Goal: Task Accomplishment & Management: Complete application form

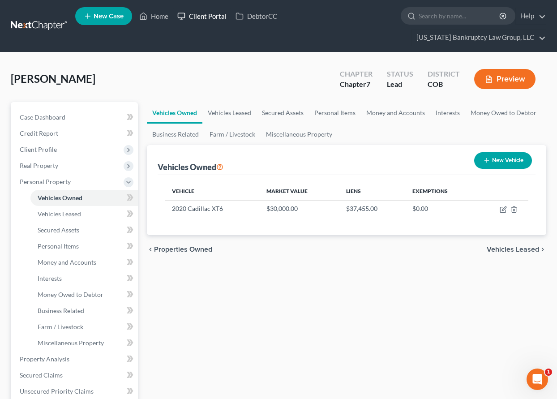
click at [204, 13] on link "Client Portal" at bounding box center [202, 16] width 58 height 16
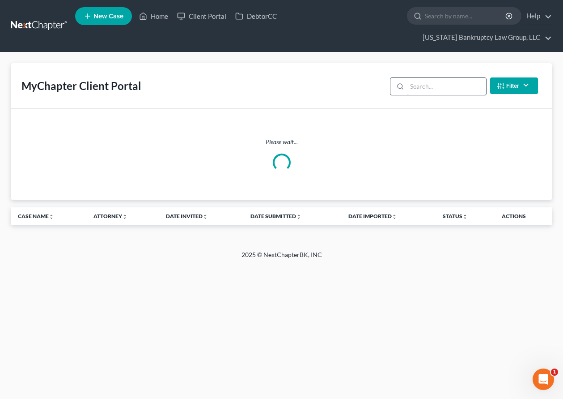
click at [409, 91] on input "search" at bounding box center [446, 86] width 79 height 17
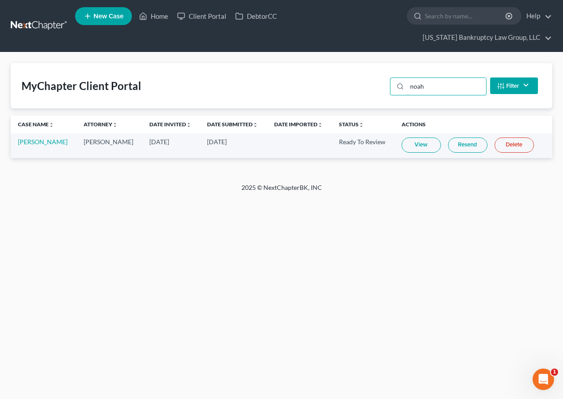
type input "noah"
click at [418, 140] on link "View" at bounding box center [421, 144] width 39 height 15
click at [161, 14] on link "Home" at bounding box center [154, 16] width 38 height 16
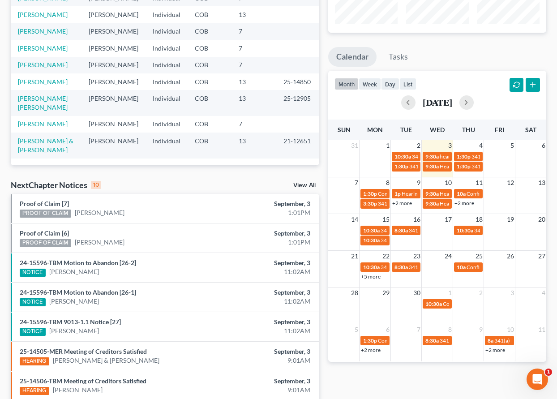
scroll to position [134, 0]
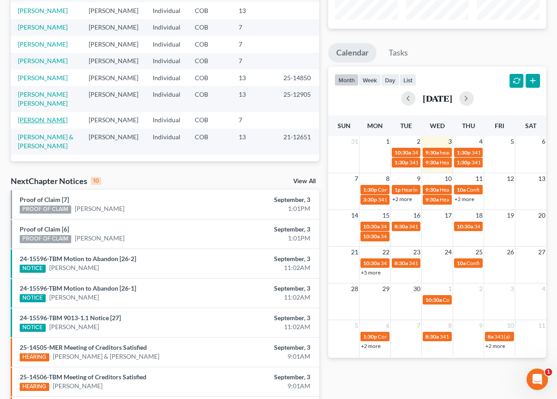
click at [41, 116] on link "[PERSON_NAME]" at bounding box center [43, 120] width 50 height 8
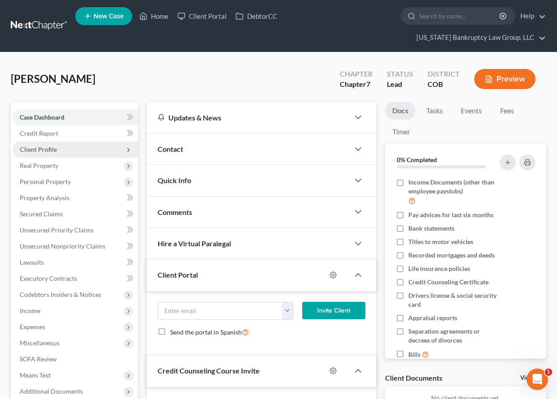
click at [39, 149] on span "Client Profile" at bounding box center [38, 149] width 37 height 8
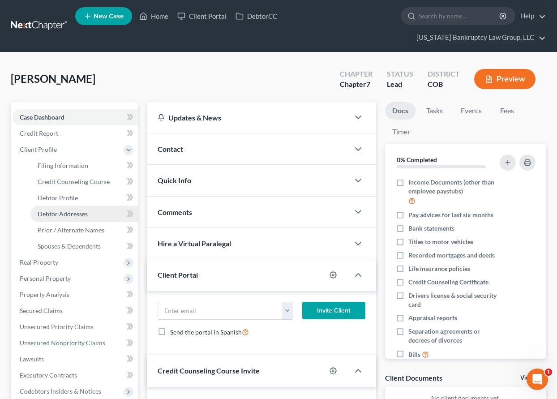
click at [55, 210] on span "Debtor Addresses" at bounding box center [63, 214] width 50 height 8
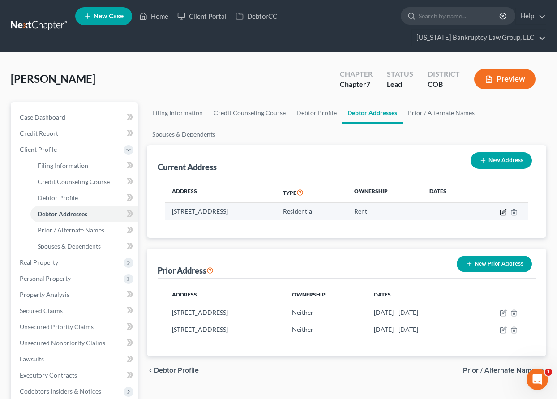
click at [502, 212] on icon "button" at bounding box center [504, 211] width 4 height 4
select select "5"
select select "35"
select select "0"
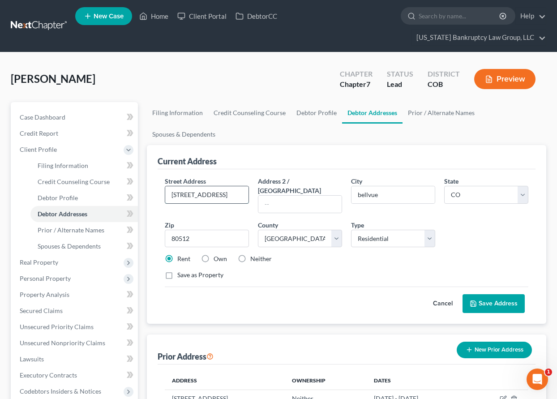
click at [194, 193] on input "[STREET_ADDRESS]" at bounding box center [206, 194] width 83 height 17
type input "[STREET_ADDRESS]"
click at [486, 294] on button "Save Address" at bounding box center [493, 303] width 62 height 19
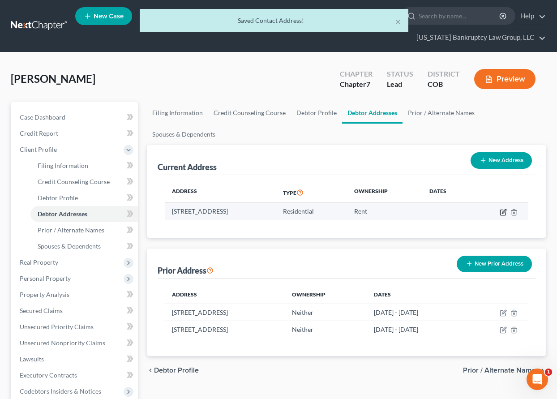
click at [501, 212] on icon "button" at bounding box center [502, 212] width 7 height 7
select select "5"
select select "35"
select select "0"
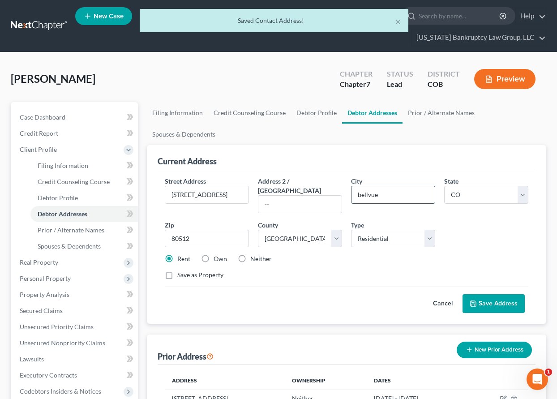
click at [360, 193] on input "bellvue" at bounding box center [392, 194] width 83 height 17
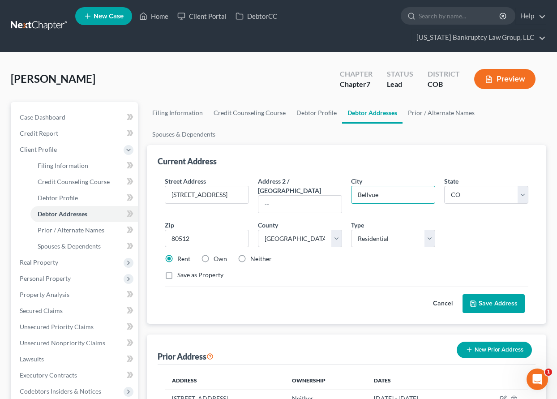
type input "Bellvue"
click at [496, 294] on button "Save Address" at bounding box center [493, 303] width 62 height 19
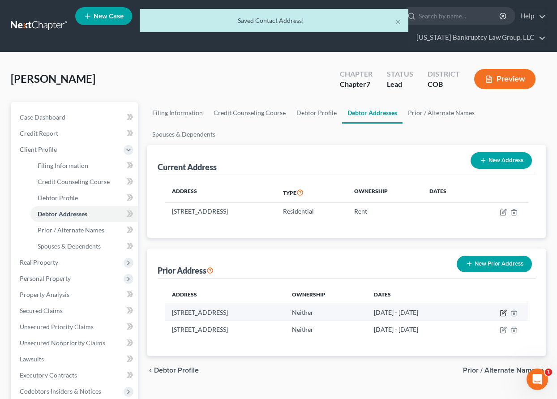
click at [503, 312] on icon "button" at bounding box center [502, 312] width 7 height 7
select select "5"
select select "0"
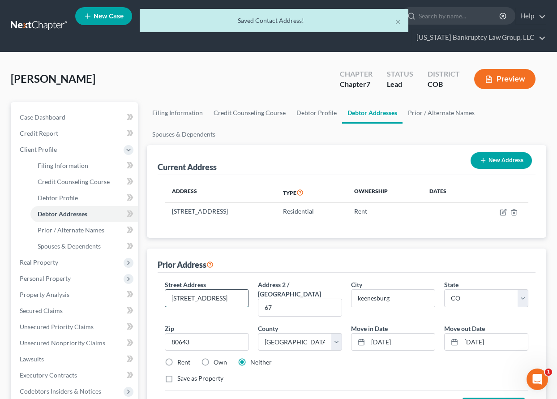
click at [192, 299] on input "[STREET_ADDRESS]" at bounding box center [206, 297] width 83 height 17
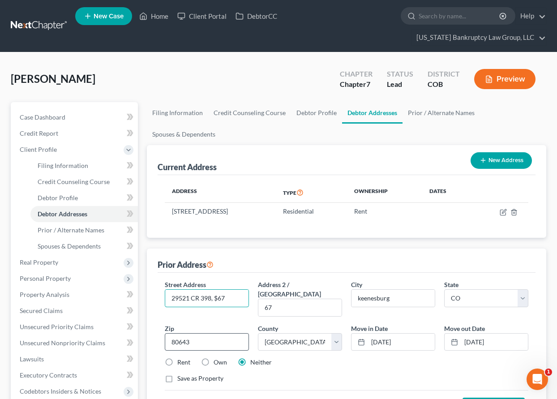
type input "29521 CR 398, $67"
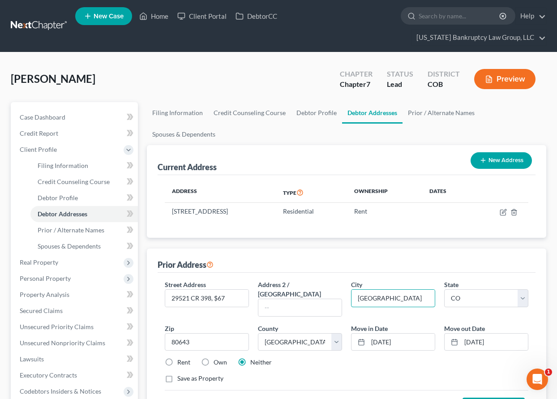
type input "[GEOGRAPHIC_DATA]"
click at [177, 358] on label "Rent" at bounding box center [183, 362] width 13 height 9
click at [181, 358] on input "Rent" at bounding box center [184, 361] width 6 height 6
radio input "true"
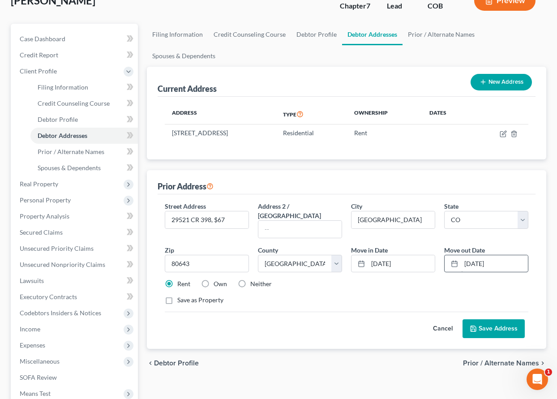
scroll to position [166, 0]
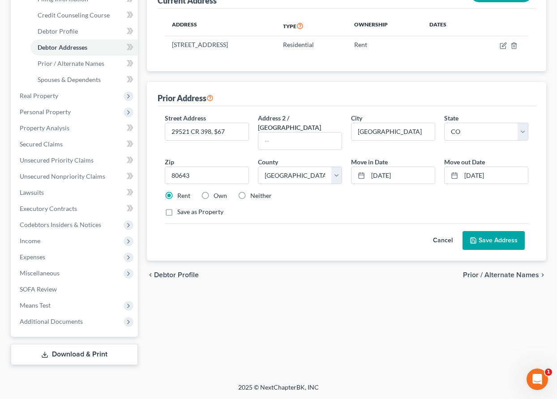
click at [500, 233] on button "Save Address" at bounding box center [493, 240] width 62 height 19
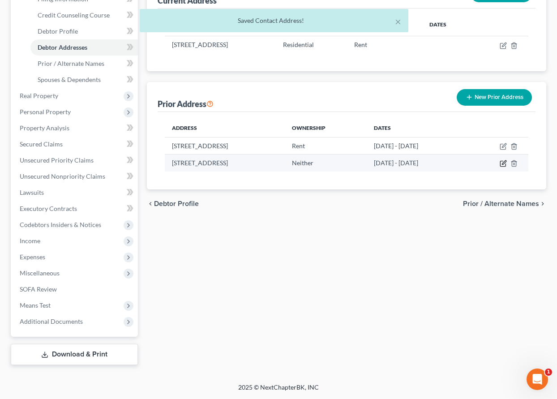
click at [502, 164] on icon "button" at bounding box center [504, 163] width 4 height 4
select select "5"
select select "7"
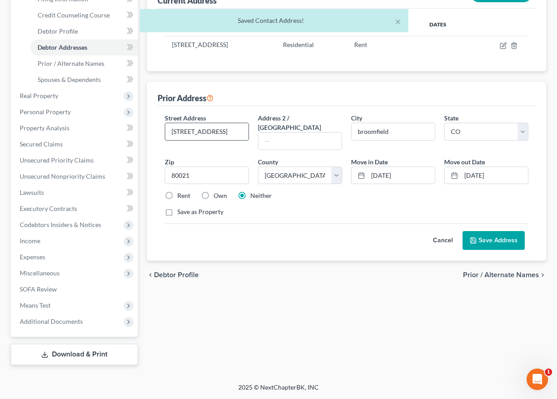
click at [188, 130] on input "[STREET_ADDRESS]" at bounding box center [206, 131] width 83 height 17
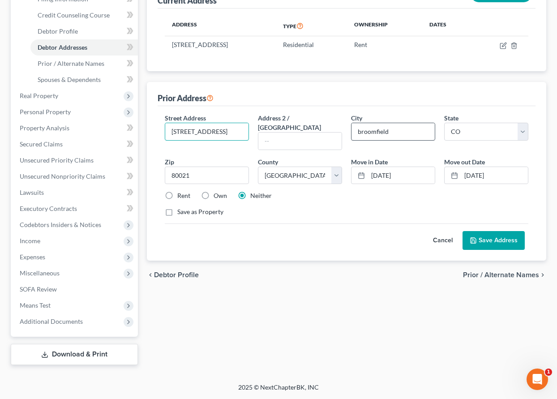
type input "[STREET_ADDRESS]"
drag, startPoint x: 356, startPoint y: 130, endPoint x: 361, endPoint y: 140, distance: 10.8
click at [356, 130] on input "broomfield" at bounding box center [392, 131] width 83 height 17
type input "Broomfield"
click at [502, 233] on button "Save Address" at bounding box center [493, 240] width 62 height 19
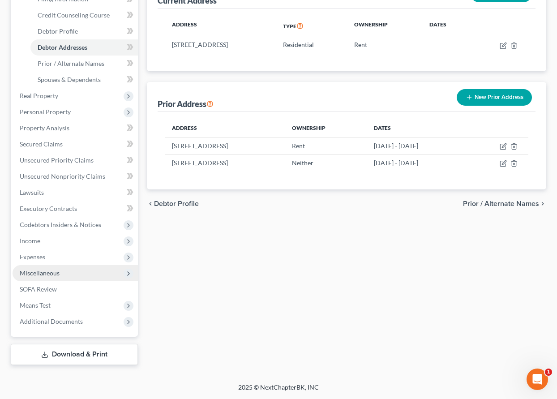
click at [49, 270] on span "Miscellaneous" at bounding box center [40, 273] width 40 height 8
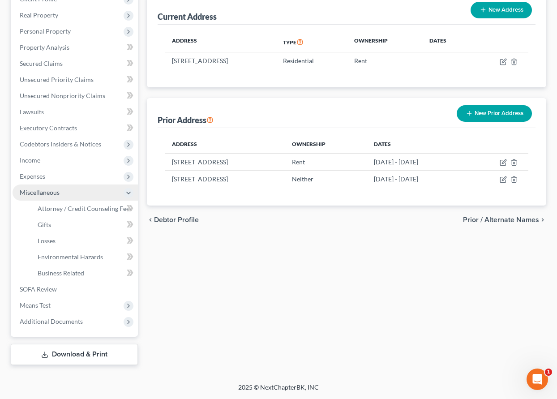
scroll to position [150, 0]
click at [86, 205] on span "Attorney / Credit Counseling Fees" at bounding box center [85, 208] width 94 height 8
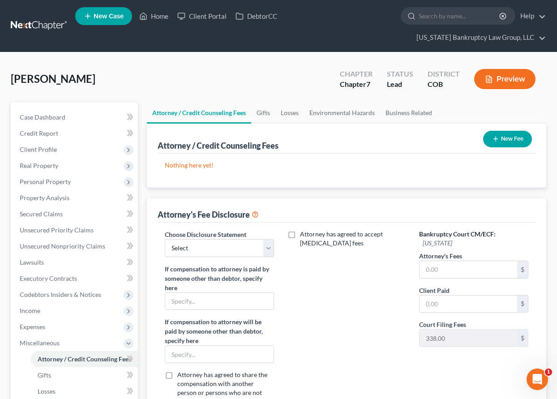
click at [524, 141] on button "New Fee" at bounding box center [507, 139] width 49 height 17
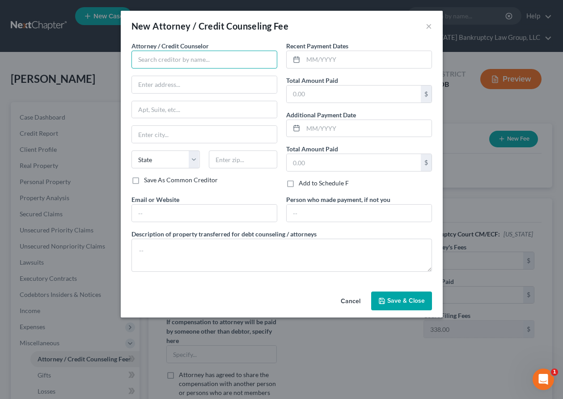
click at [164, 59] on input "text" at bounding box center [205, 60] width 146 height 18
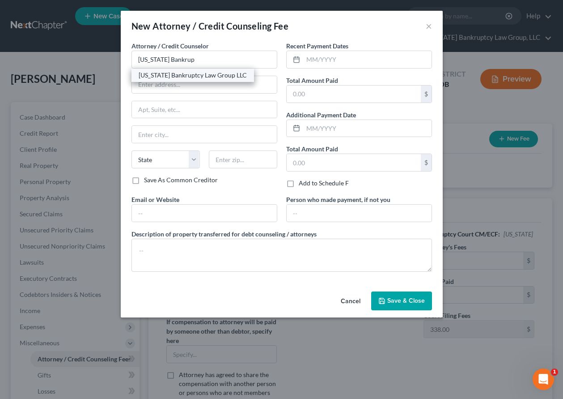
click at [194, 76] on div "[US_STATE] Bankruptcy Law Group LLC" at bounding box center [193, 75] width 108 height 9
type input "[US_STATE] Bankruptcy Law Group LLC"
type input "[STREET_ADDRESS]"
type input "[GEOGRAPHIC_DATA]"
select select "5"
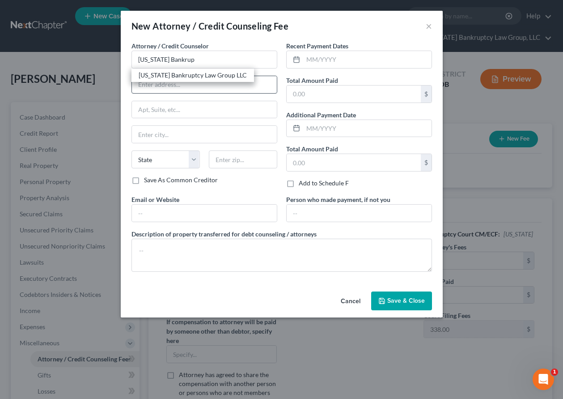
type input "80238"
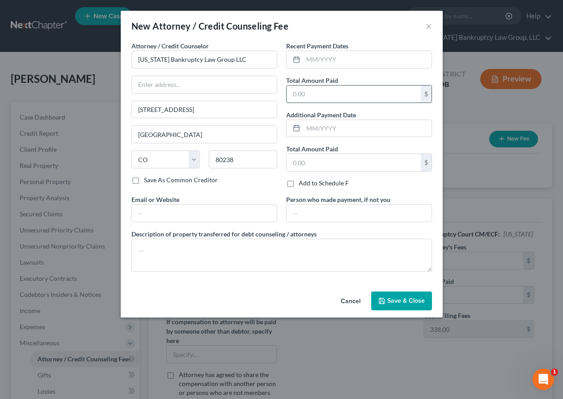
click at [365, 94] on input "text" at bounding box center [354, 93] width 134 height 17
type input "1,602"
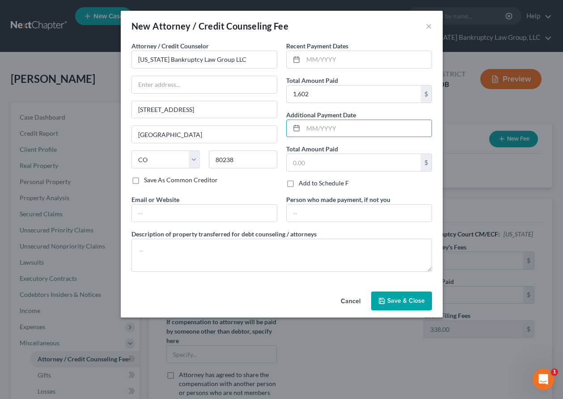
click at [415, 298] on span "Save & Close" at bounding box center [406, 301] width 38 height 8
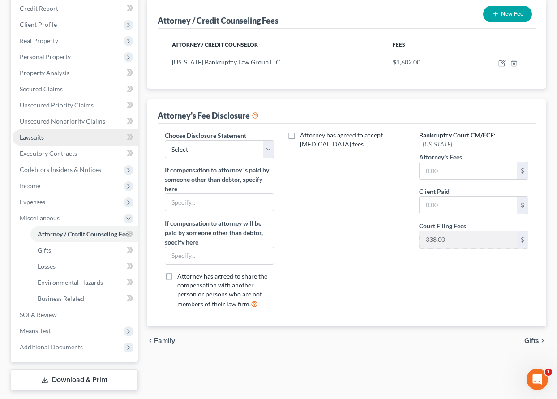
scroll to position [134, 0]
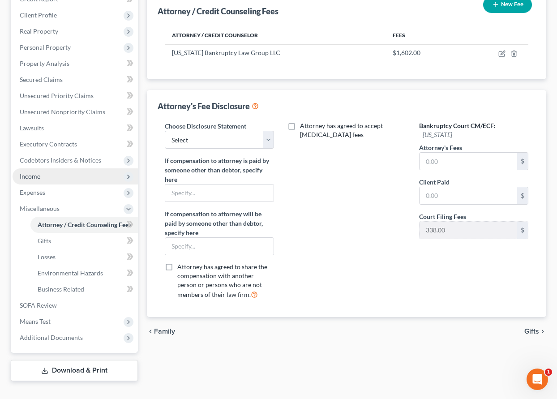
click at [32, 178] on span "Income" at bounding box center [30, 176] width 21 height 8
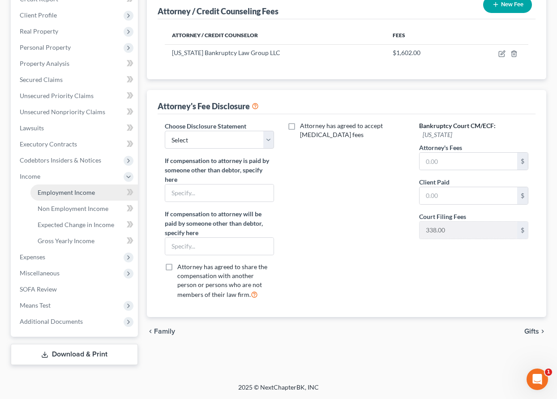
click at [58, 194] on span "Employment Income" at bounding box center [66, 192] width 57 height 8
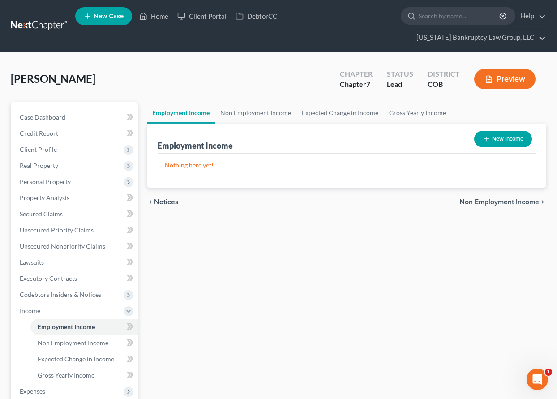
click at [488, 146] on button "New Income" at bounding box center [503, 139] width 58 height 17
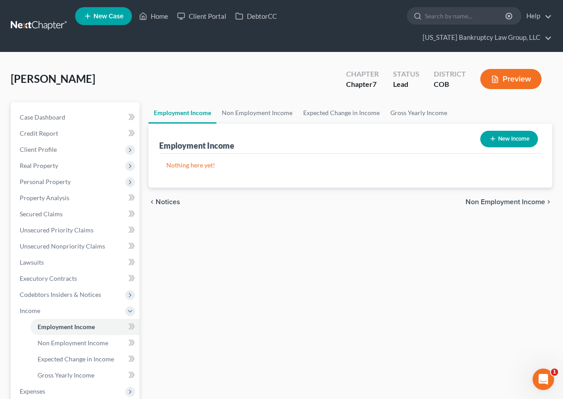
select select "0"
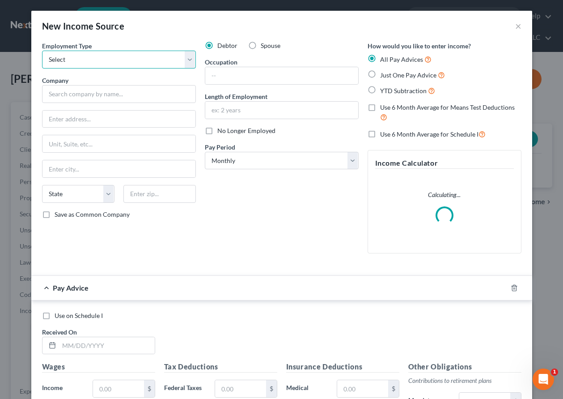
drag, startPoint x: 113, startPoint y: 57, endPoint x: 114, endPoint y: 67, distance: 9.4
click at [113, 57] on select "Select Full or [DEMOGRAPHIC_DATA] Employment Self Employment" at bounding box center [119, 60] width 154 height 18
select select "0"
click at [42, 51] on select "Select Full or [DEMOGRAPHIC_DATA] Employment Self Employment" at bounding box center [119, 60] width 154 height 18
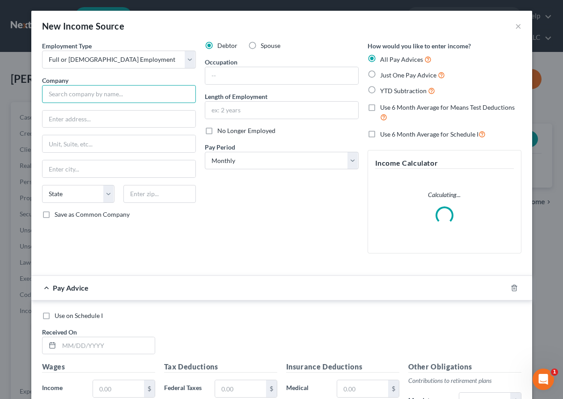
click at [119, 94] on input "text" at bounding box center [119, 94] width 154 height 18
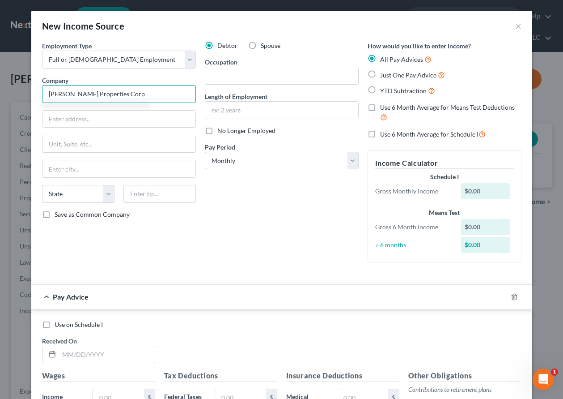
type input "[PERSON_NAME] Properties Corp"
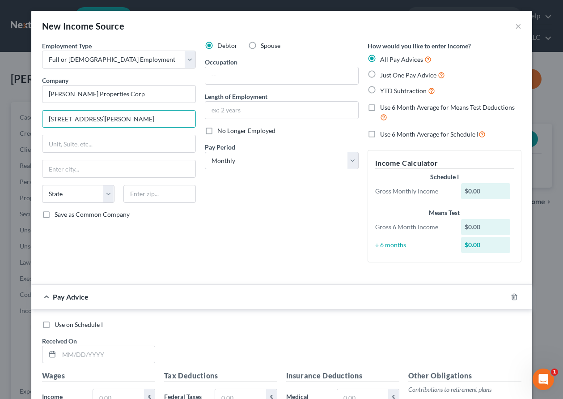
type input "[STREET_ADDRESS][PERSON_NAME]"
type input "80497"
type input "Silverthorne"
select select "5"
click at [58, 210] on input "Save as Common Company" at bounding box center [61, 213] width 6 height 6
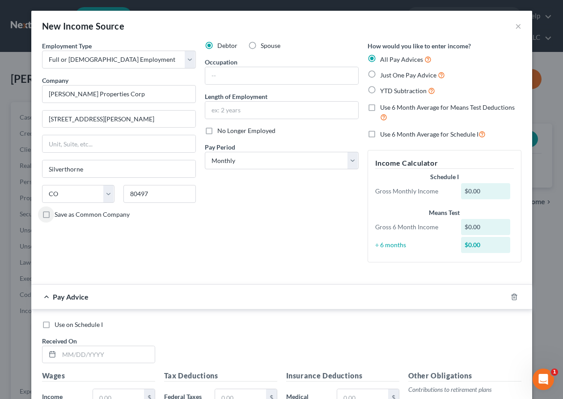
checkbox input "true"
click at [274, 158] on select "Select Monthly Twice Monthly Every Other Week Weekly" at bounding box center [282, 161] width 154 height 18
select select "2"
click at [205, 152] on select "Select Monthly Twice Monthly Every Other Week Weekly" at bounding box center [282, 161] width 154 height 18
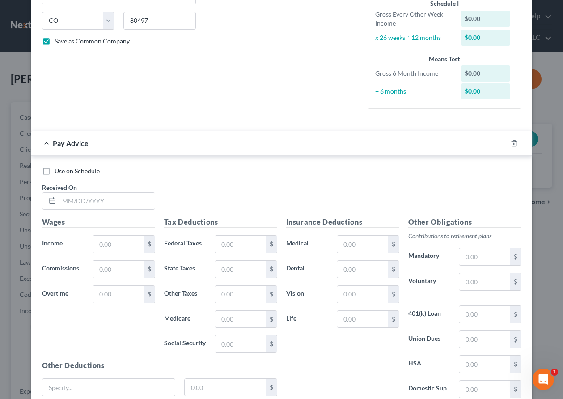
scroll to position [248, 0]
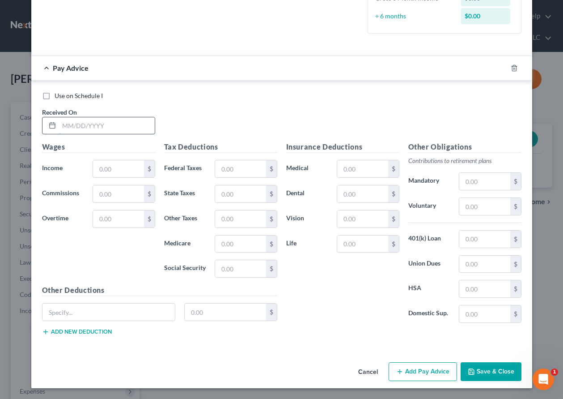
click at [111, 127] on input "text" at bounding box center [107, 125] width 96 height 17
type input "[DATE]"
type input "1,078.67"
type input "185.41"
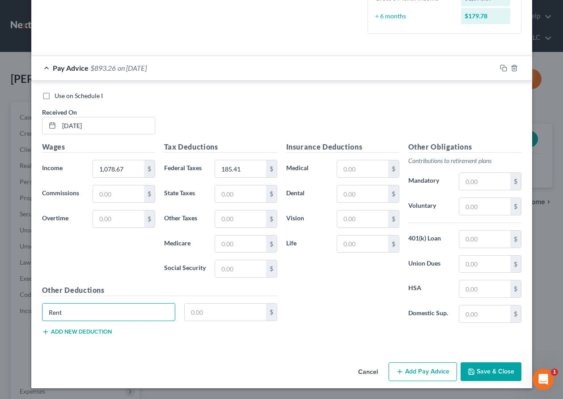
type input "Rent"
type input "75.00"
click at [500, 66] on icon "button" at bounding box center [503, 67] width 7 height 7
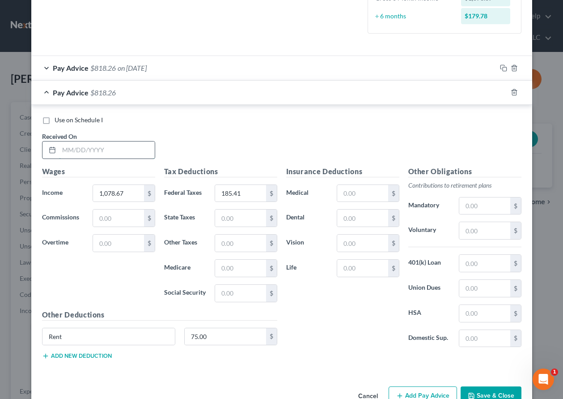
click at [119, 148] on input "text" at bounding box center [107, 149] width 96 height 17
type input "[DATE]"
type input "1,232.00"
type input "223.22"
click at [501, 92] on icon "button" at bounding box center [503, 92] width 7 height 7
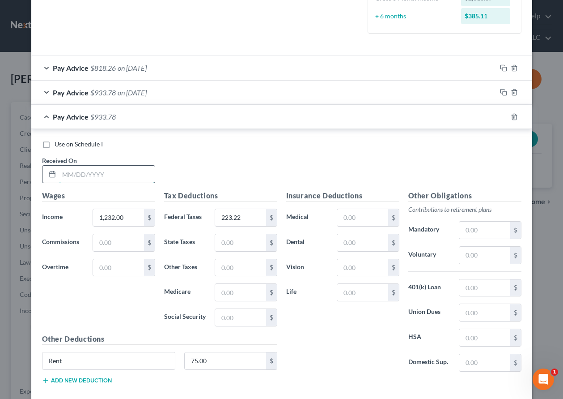
click at [94, 172] on input "text" at bounding box center [107, 174] width 96 height 17
type input "[DATE]"
type input "1,200.27"
type input "215.86"
click at [215, 355] on input "75.00" at bounding box center [225, 360] width 81 height 17
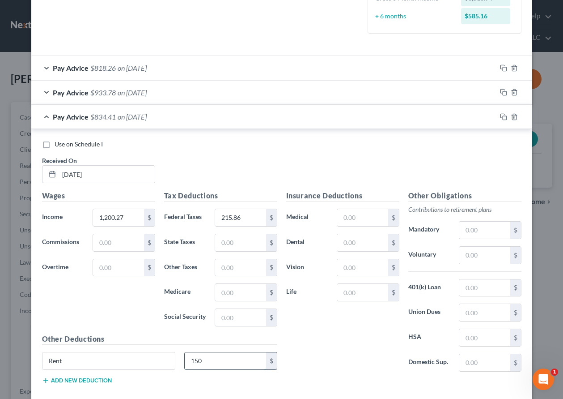
type input "150"
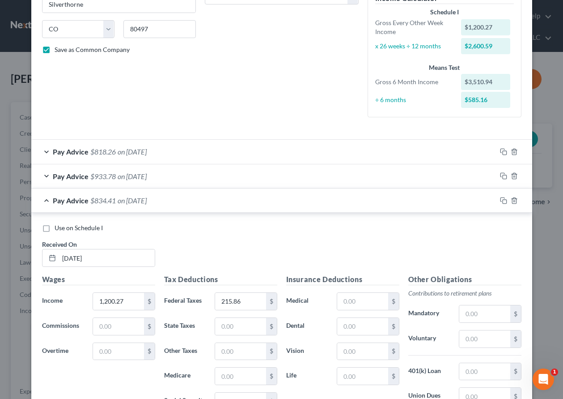
scroll to position [0, 0]
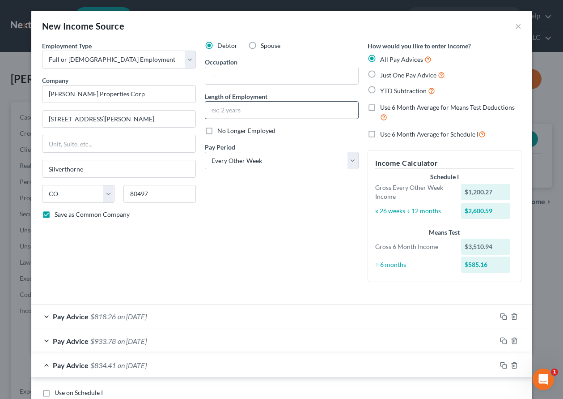
click at [249, 111] on input "text" at bounding box center [281, 110] width 153 height 17
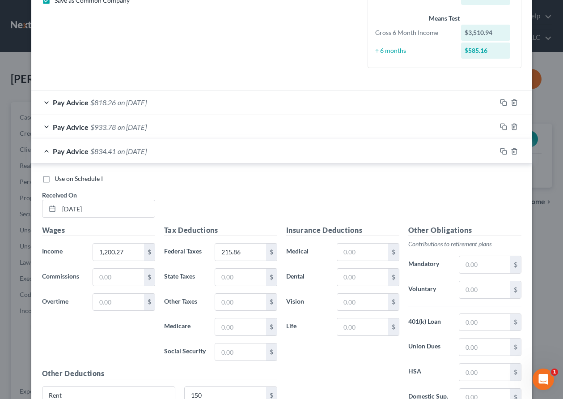
scroll to position [297, 0]
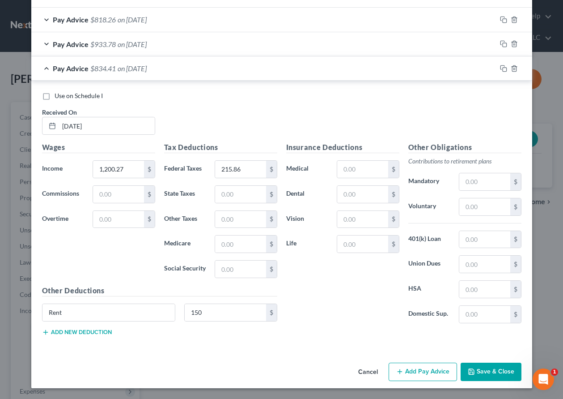
type input "2 months"
click at [504, 372] on button "Save & Close" at bounding box center [491, 371] width 61 height 19
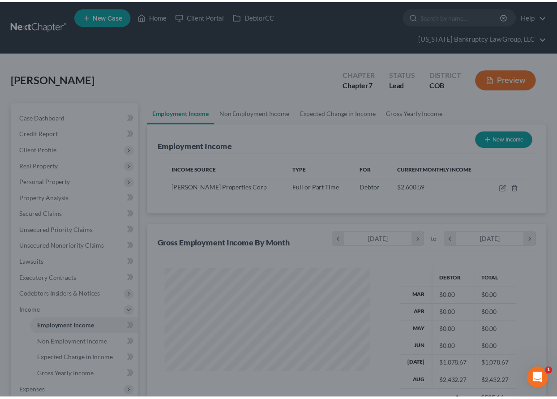
scroll to position [161, 222]
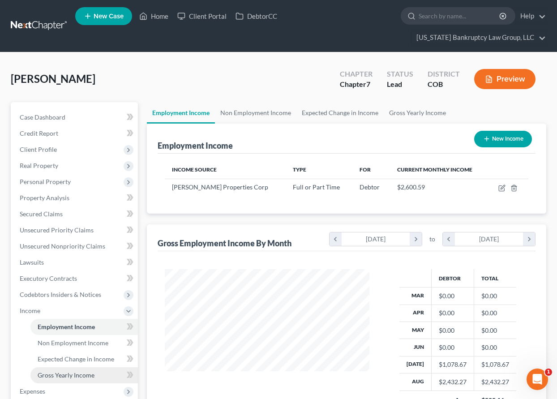
click at [77, 376] on span "Gross Yearly Income" at bounding box center [66, 375] width 57 height 8
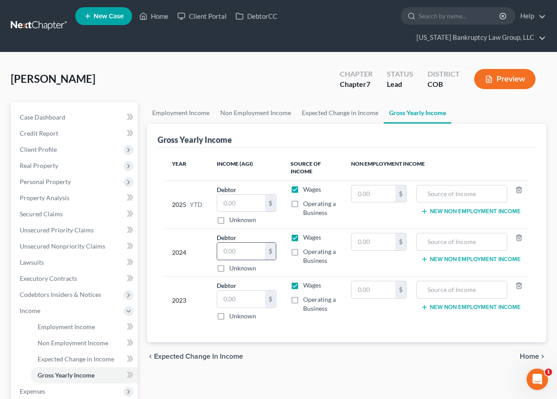
click at [235, 245] on input "text" at bounding box center [241, 251] width 48 height 17
type input "1,218.75"
click at [45, 147] on span "Client Profile" at bounding box center [38, 149] width 37 height 8
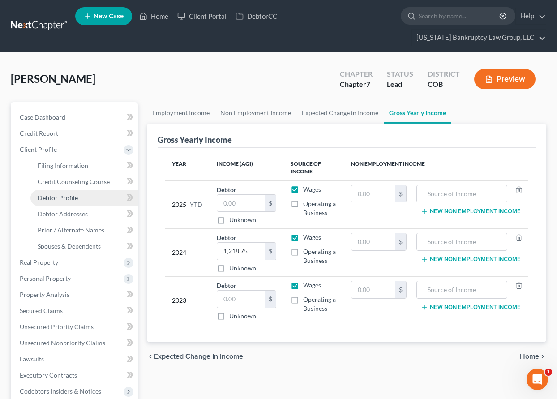
click at [62, 196] on span "Debtor Profile" at bounding box center [58, 198] width 40 height 8
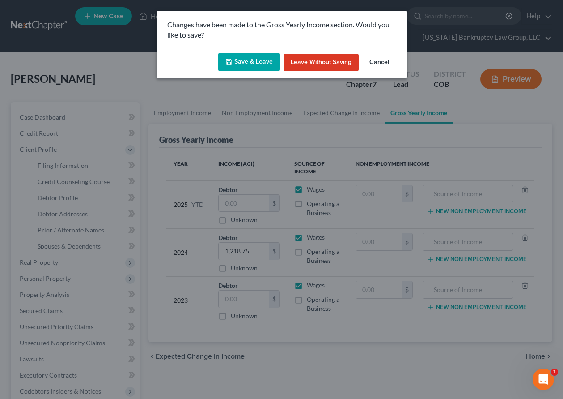
click at [242, 57] on button "Save & Leave" at bounding box center [249, 62] width 62 height 19
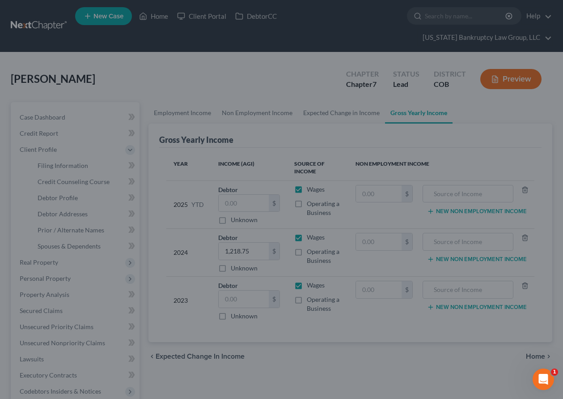
select select "0"
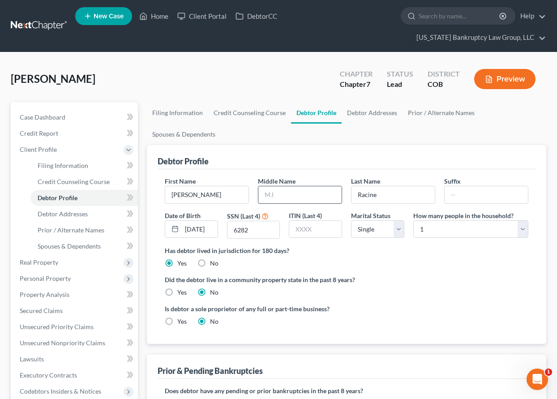
click at [271, 196] on input "text" at bounding box center [299, 194] width 83 height 17
type input "Alexsander"
click at [49, 275] on span "Personal Property" at bounding box center [45, 278] width 51 height 8
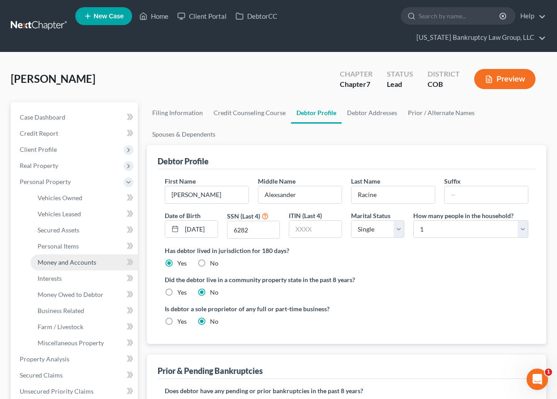
click at [57, 260] on span "Money and Accounts" at bounding box center [67, 262] width 59 height 8
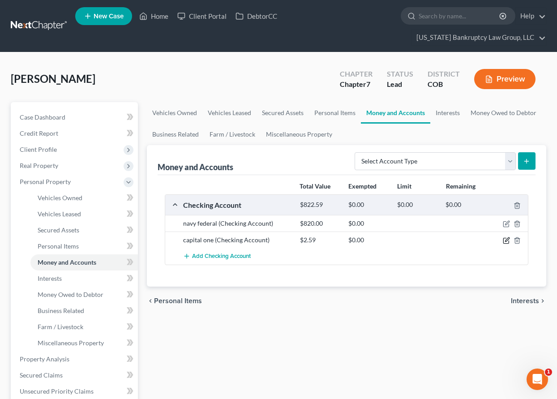
click at [508, 243] on icon "button" at bounding box center [505, 240] width 7 height 7
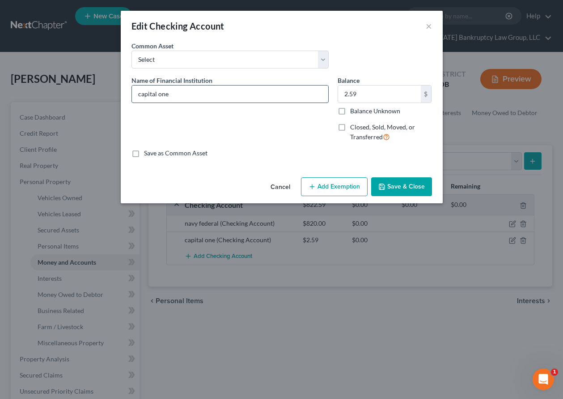
drag, startPoint x: 184, startPoint y: 95, endPoint x: 139, endPoint y: 89, distance: 45.6
click at [139, 89] on input "capital one" at bounding box center [230, 93] width 196 height 17
type input "Capital One #8004"
click at [350, 109] on label "Balance Unknown" at bounding box center [375, 110] width 50 height 9
click at [354, 109] on input "Balance Unknown" at bounding box center [357, 109] width 6 height 6
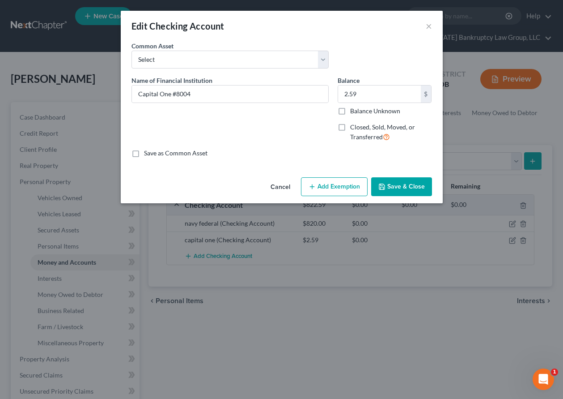
checkbox input "true"
type input "0.00"
click at [345, 191] on button "Add Exemption" at bounding box center [334, 186] width 67 height 19
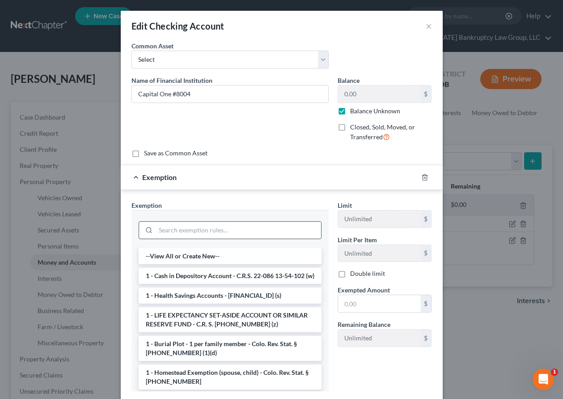
click at [280, 229] on input "search" at bounding box center [239, 229] width 166 height 17
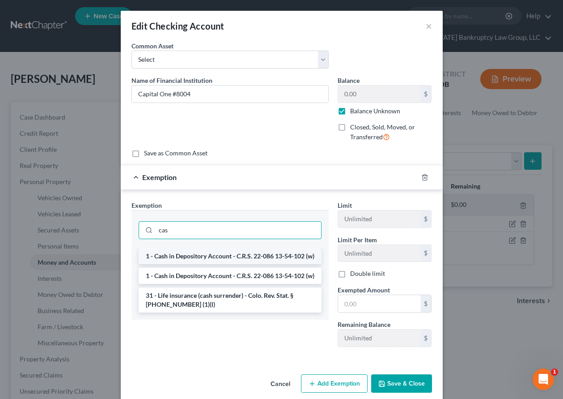
type input "cas"
click at [257, 259] on li "1 - Cash in Depository Account - C.R.S. 22-086 13-54-102 (w)" at bounding box center [230, 256] width 183 height 16
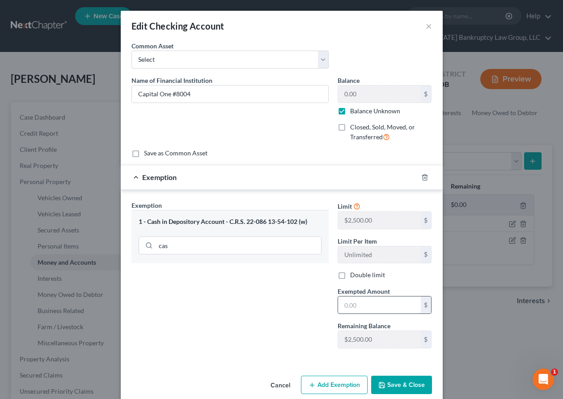
click at [345, 305] on input "text" at bounding box center [379, 304] width 83 height 17
type input "2,500"
click at [413, 384] on button "Save & Close" at bounding box center [401, 384] width 61 height 19
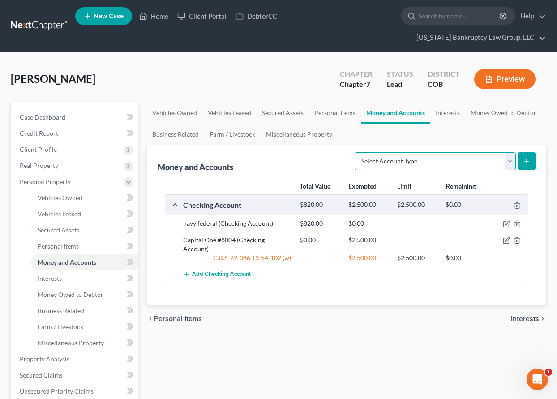
click at [463, 158] on select "Select Account Type Brokerage Cash on Hand Certificates of Deposit Checking Acc…" at bounding box center [434, 161] width 161 height 18
select select "savings"
click at [356, 152] on select "Select Account Type Brokerage Cash on Hand Certificates of Deposit Checking Acc…" at bounding box center [434, 161] width 161 height 18
click at [524, 165] on button "submit" at bounding box center [526, 160] width 17 height 17
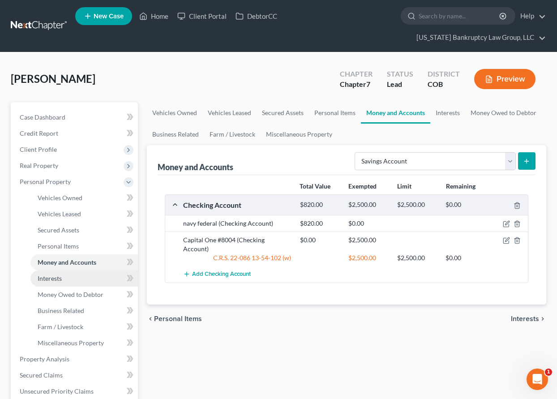
click at [44, 274] on span "Interests" at bounding box center [50, 278] width 24 height 8
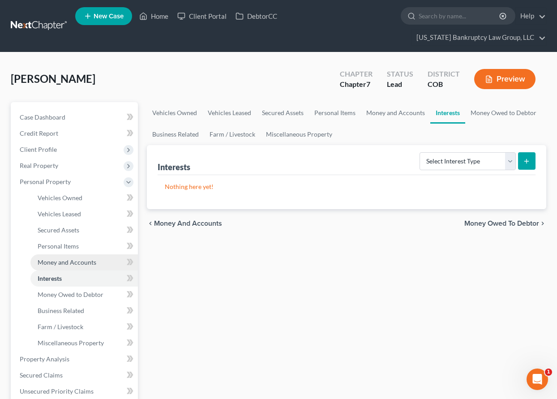
click at [48, 265] on span "Money and Accounts" at bounding box center [67, 262] width 59 height 8
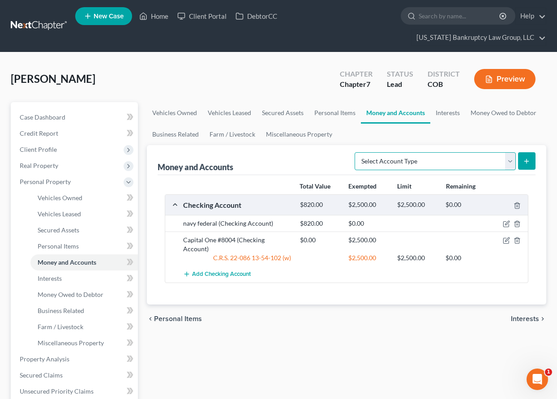
click at [465, 160] on select "Select Account Type Brokerage Cash on Hand Certificates of Deposit Checking Acc…" at bounding box center [434, 161] width 161 height 18
select select "savings"
click at [356, 152] on select "Select Account Type Brokerage Cash on Hand Certificates of Deposit Checking Acc…" at bounding box center [434, 161] width 161 height 18
click at [523, 161] on icon "submit" at bounding box center [526, 160] width 7 height 7
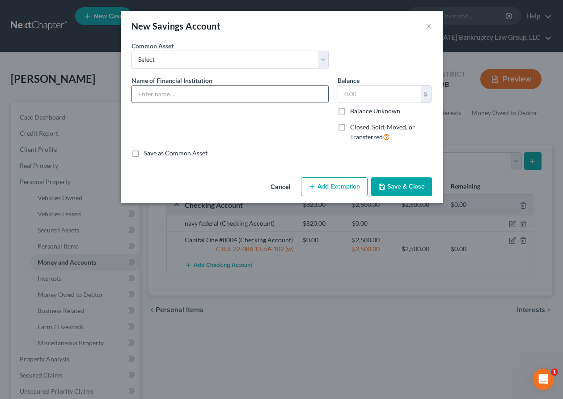
click at [204, 94] on input "text" at bounding box center [230, 93] width 196 height 17
type input "Capital One #8675"
click at [354, 106] on input "Balance Unknown" at bounding box center [357, 109] width 6 height 6
checkbox input "true"
type input "0.00"
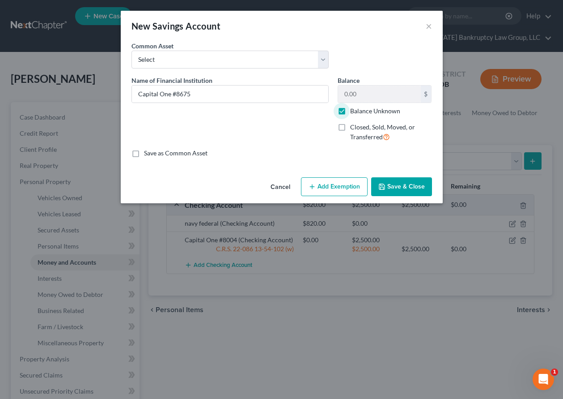
click at [338, 191] on button "Add Exemption" at bounding box center [334, 186] width 67 height 19
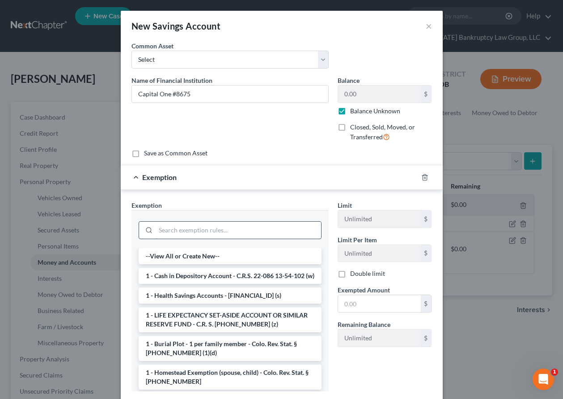
click at [229, 235] on input "search" at bounding box center [239, 229] width 166 height 17
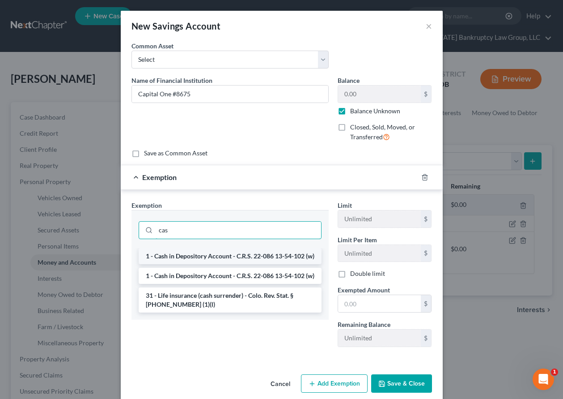
type input "cas"
click at [205, 259] on li "1 - Cash in Depository Account - C.R.S. 22-086 13-54-102 (w)" at bounding box center [230, 256] width 183 height 16
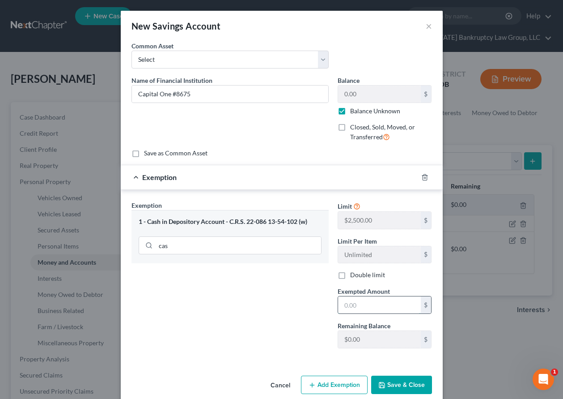
click at [383, 302] on input "text" at bounding box center [379, 304] width 83 height 17
click at [413, 388] on button "Save & Close" at bounding box center [401, 384] width 61 height 19
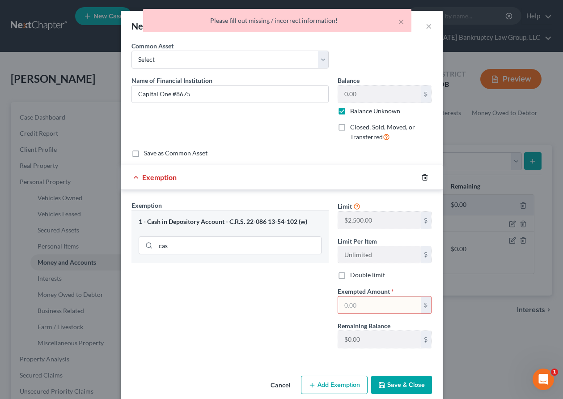
click at [421, 177] on icon "button" at bounding box center [424, 177] width 7 height 7
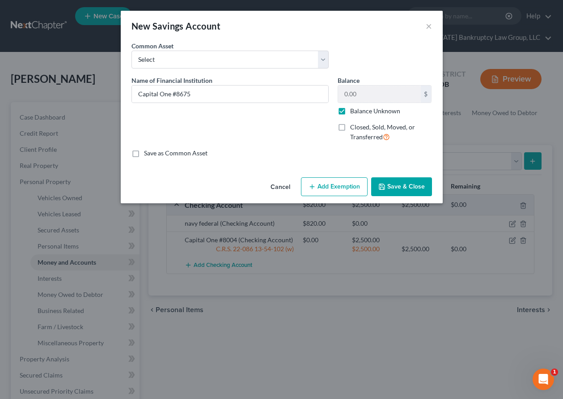
click at [343, 185] on button "Add Exemption" at bounding box center [334, 186] width 67 height 19
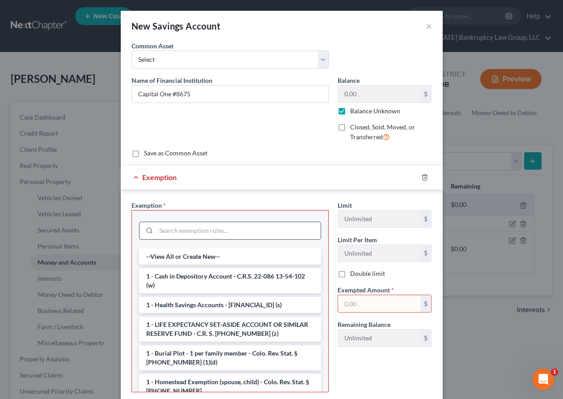
click at [232, 234] on input "search" at bounding box center [238, 230] width 165 height 17
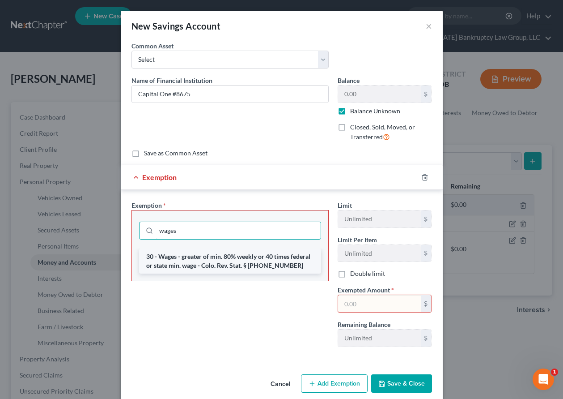
type input "wages"
click at [235, 260] on li "30 - Wages - greater of min. 80% weekly or 40 times federal or state min. wage …" at bounding box center [230, 260] width 182 height 25
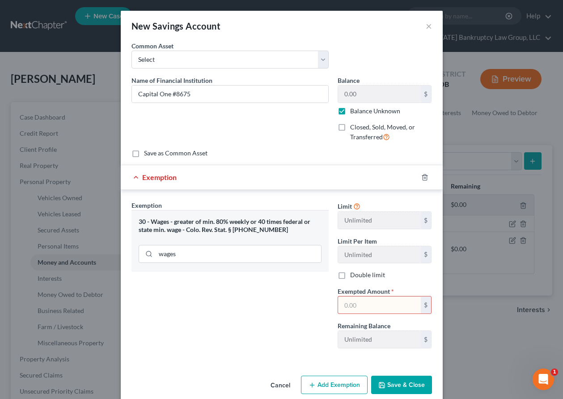
click at [388, 306] on input "text" at bounding box center [379, 304] width 83 height 17
type input "80"
click at [223, 340] on div "Exemption Set must be selected for CA. Exemption * 30 - Wages - greater of min.…" at bounding box center [230, 277] width 206 height 155
click at [401, 375] on button "Save & Close" at bounding box center [401, 384] width 61 height 19
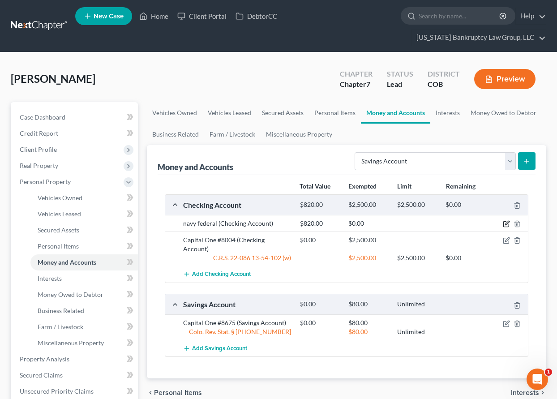
click at [504, 224] on icon "button" at bounding box center [505, 223] width 7 height 7
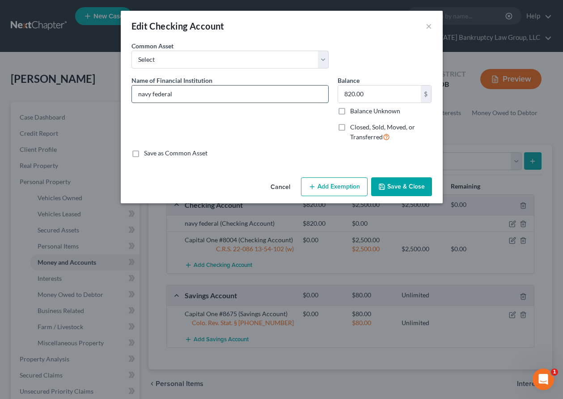
click at [181, 93] on input "navy federal" at bounding box center [230, 93] width 196 height 17
drag, startPoint x: 181, startPoint y: 93, endPoint x: 133, endPoint y: 94, distance: 48.3
click at [133, 94] on input "navy federal" at bounding box center [230, 93] width 196 height 17
type input "V"
type input "M"
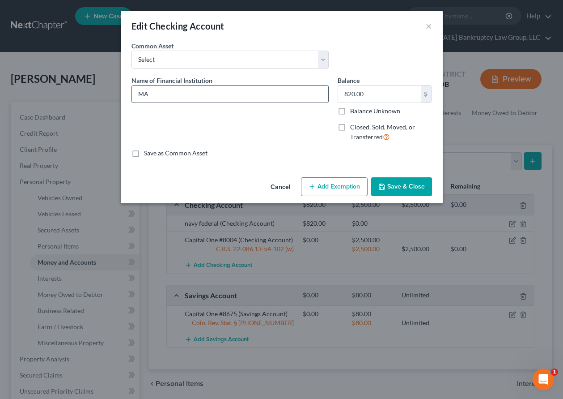
type input "M"
type input "Navy Federal Credit Union #3608"
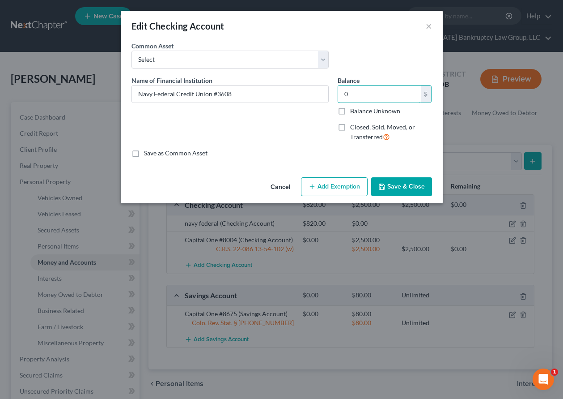
type input "0"
click at [354, 106] on input "Balance Unknown" at bounding box center [357, 109] width 6 height 6
checkbox input "true"
type input "0.00"
click at [351, 181] on button "Add Exemption" at bounding box center [334, 186] width 67 height 19
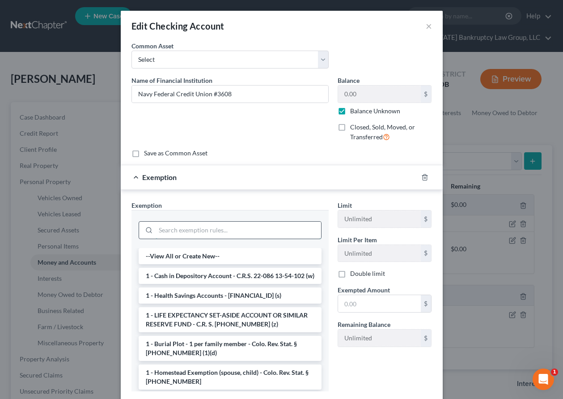
click at [241, 233] on input "search" at bounding box center [239, 229] width 166 height 17
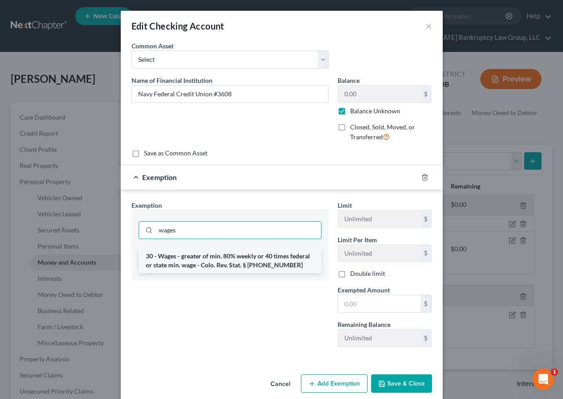
type input "wages"
click at [232, 261] on li "30 - Wages - greater of min. 80% weekly or 40 times federal or state min. wage …" at bounding box center [230, 260] width 183 height 25
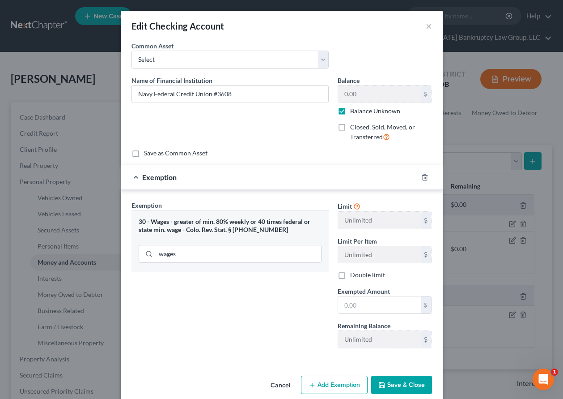
click at [364, 294] on span "Exempted Amount" at bounding box center [364, 291] width 52 height 8
click at [366, 295] on label "Exempted Amount *" at bounding box center [364, 290] width 52 height 9
click at [370, 309] on input "text" at bounding box center [379, 304] width 83 height 17
type input "80"
click at [397, 382] on button "Save & Close" at bounding box center [401, 384] width 61 height 19
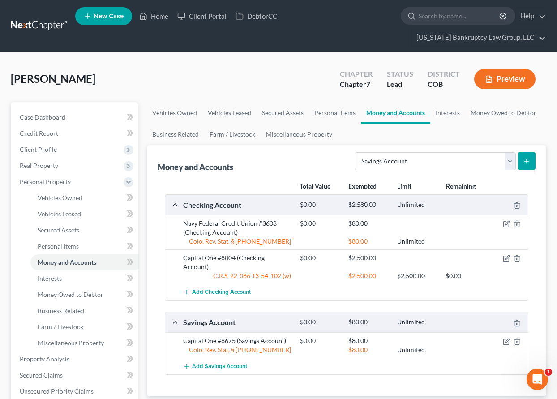
click at [528, 158] on icon "submit" at bounding box center [526, 160] width 7 height 7
click at [234, 362] on span "Add Savings Account" at bounding box center [219, 365] width 55 height 7
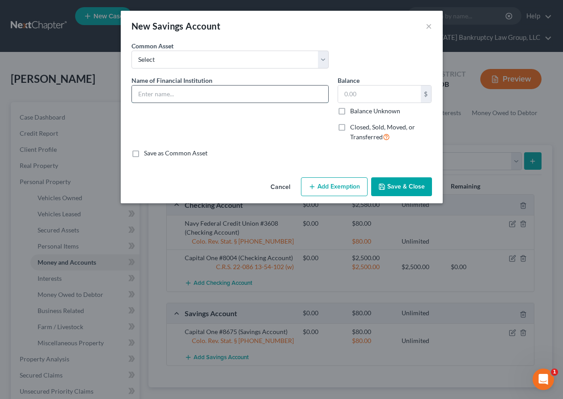
click at [210, 90] on input "text" at bounding box center [230, 93] width 196 height 17
type input "Navy Federal Credit Union #7021"
click at [354, 106] on input "Balance Unknown" at bounding box center [357, 109] width 6 height 6
checkbox input "true"
type input "0.00"
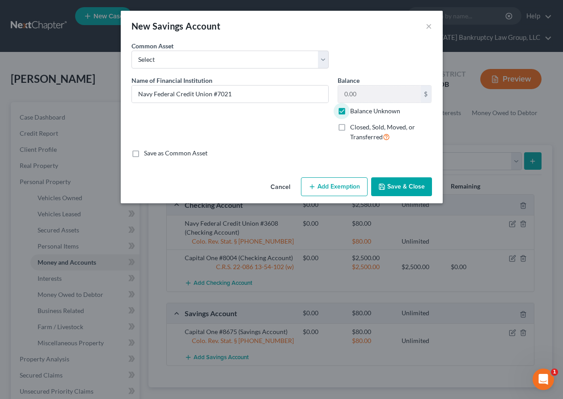
click at [341, 183] on button "Add Exemption" at bounding box center [334, 186] width 67 height 19
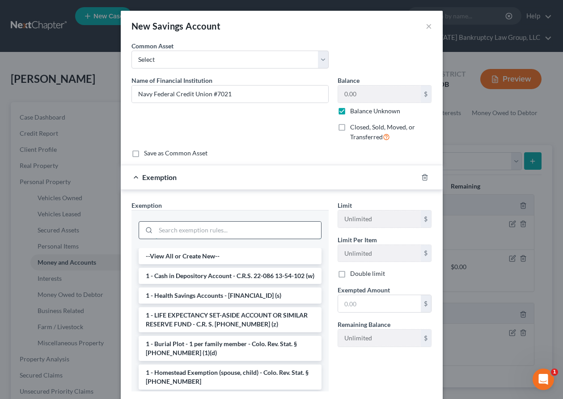
click at [277, 231] on input "search" at bounding box center [239, 229] width 166 height 17
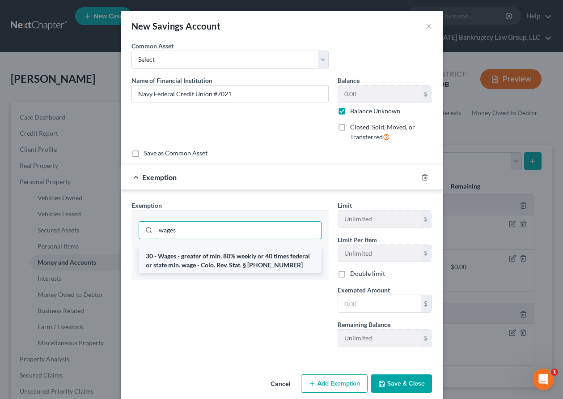
type input "wages"
click at [281, 260] on li "30 - Wages - greater of min. 80% weekly or 40 times federal or state min. wage …" at bounding box center [230, 260] width 183 height 25
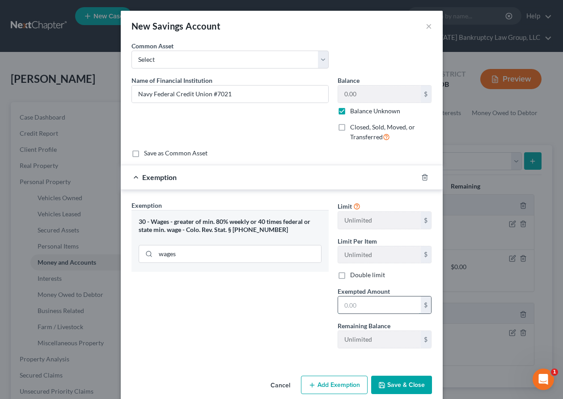
click at [388, 310] on input "text" at bounding box center [379, 304] width 83 height 17
type input "80"
click at [400, 381] on button "Save & Close" at bounding box center [401, 384] width 61 height 19
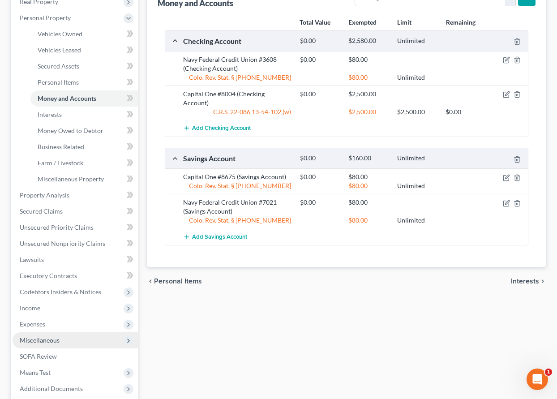
scroll to position [231, 0]
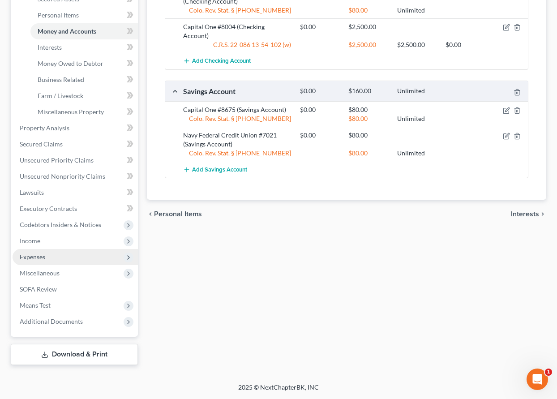
click at [41, 257] on span "Expenses" at bounding box center [33, 257] width 26 height 8
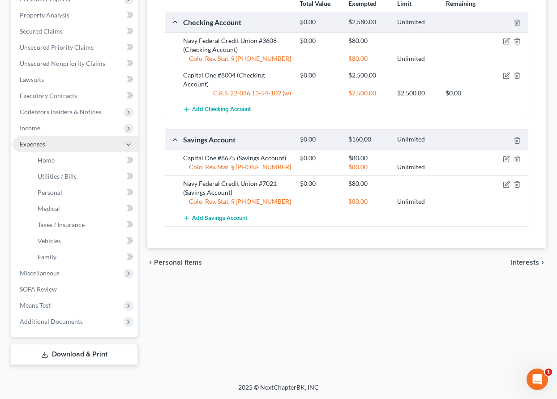
scroll to position [183, 0]
click at [45, 158] on span "Home" at bounding box center [46, 160] width 17 height 8
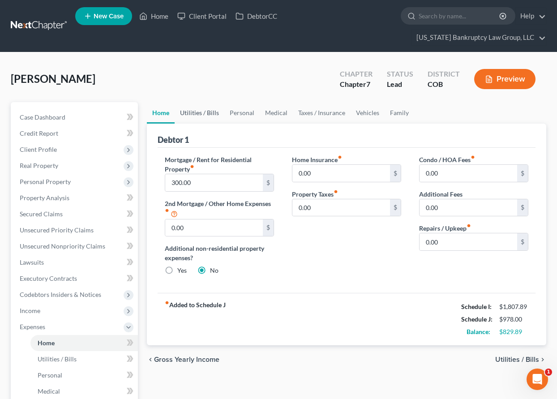
click at [202, 112] on link "Utilities / Bills" at bounding box center [200, 112] width 50 height 21
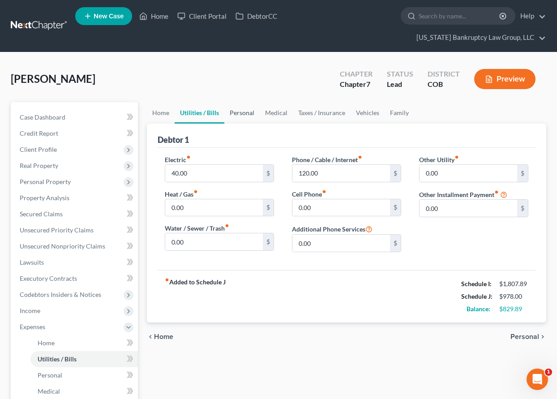
click at [242, 112] on link "Personal" at bounding box center [241, 112] width 35 height 21
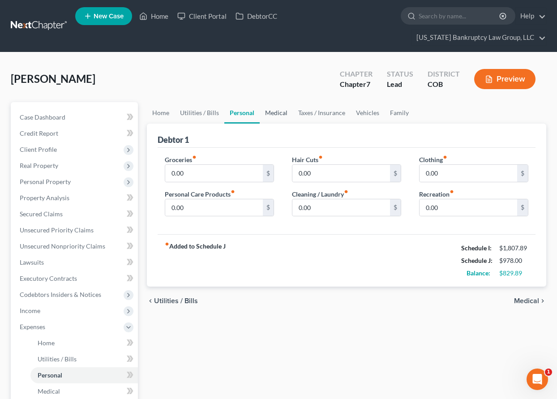
click at [277, 111] on link "Medical" at bounding box center [276, 112] width 33 height 21
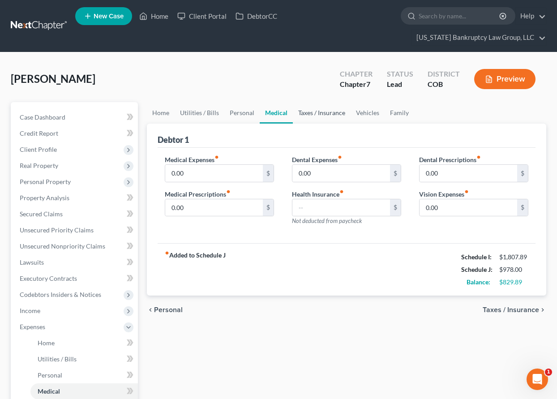
click at [315, 111] on link "Taxes / Insurance" at bounding box center [322, 112] width 58 height 21
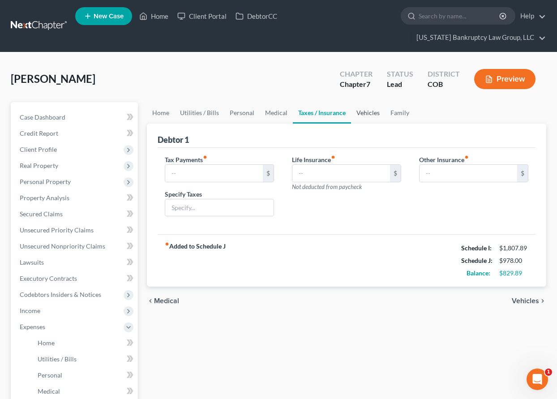
click at [353, 114] on link "Vehicles" at bounding box center [368, 112] width 34 height 21
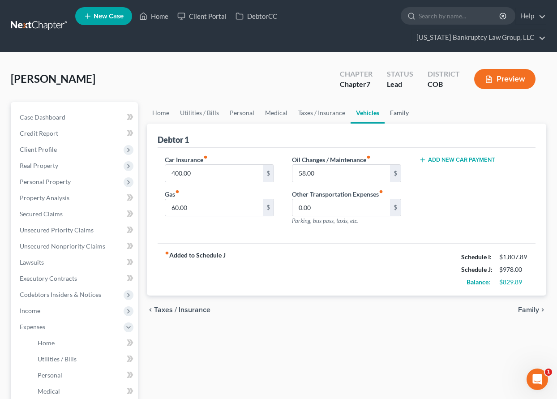
click at [399, 113] on link "Family" at bounding box center [399, 112] width 30 height 21
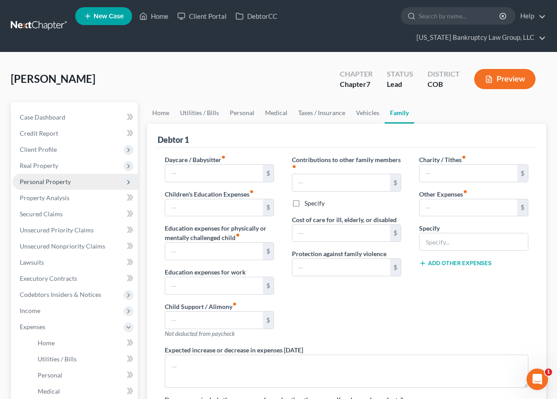
click at [42, 180] on span "Personal Property" at bounding box center [45, 182] width 51 height 8
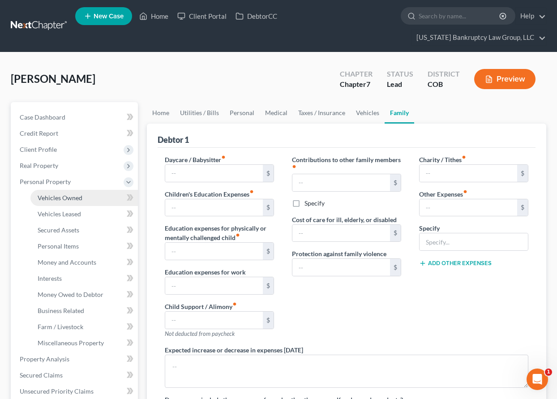
click at [53, 196] on span "Vehicles Owned" at bounding box center [60, 198] width 45 height 8
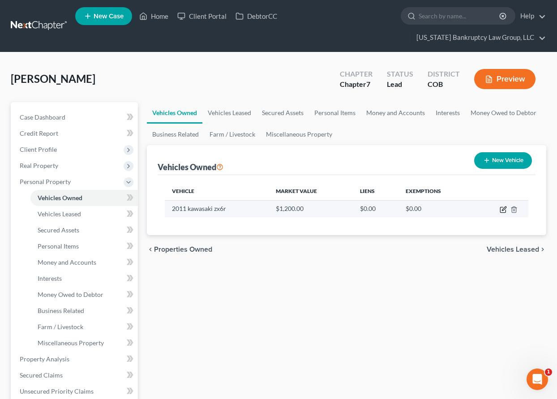
click at [503, 209] on icon "button" at bounding box center [502, 209] width 7 height 7
select select "0"
select select "15"
select select "4"
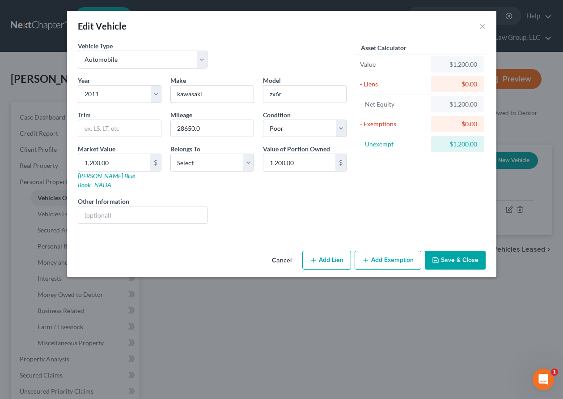
drag, startPoint x: 182, startPoint y: 92, endPoint x: 179, endPoint y: 108, distance: 16.5
click at [182, 92] on input "kawasaki" at bounding box center [212, 93] width 83 height 17
type input "Kawasaki"
type input "ZXgR"
click at [377, 251] on button "Add Exemption" at bounding box center [388, 260] width 67 height 19
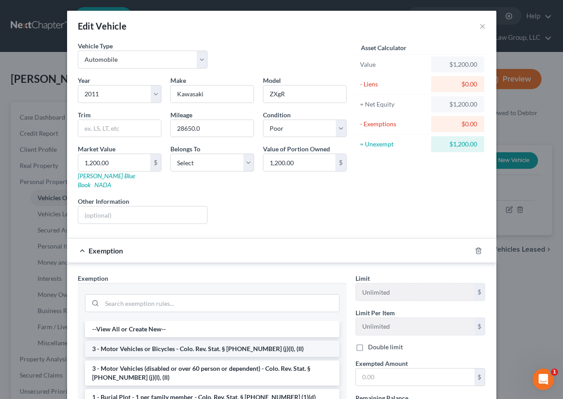
click at [150, 343] on li "3 - Motor Vehicles or Bicycles - Colo. Rev. Stat. § [PHONE_NUMBER] (j)(I), (II)" at bounding box center [212, 349] width 255 height 16
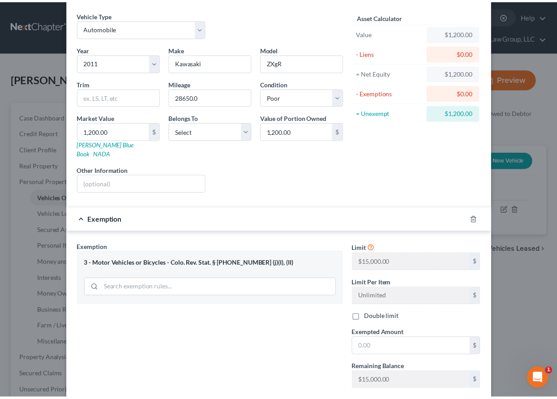
scroll to position [77, 0]
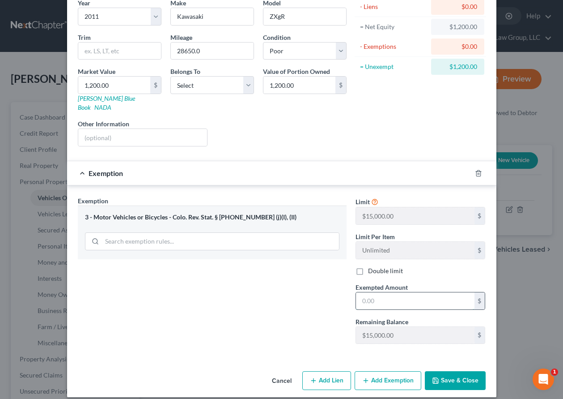
click at [391, 298] on input "text" at bounding box center [415, 300] width 119 height 17
type input "15,000"
click at [462, 358] on div "Vehicle Type Select Automobile Truck Trailer Watercraft Aircraft Motor Home Atv…" at bounding box center [282, 166] width 430 height 404
click at [463, 371] on button "Save & Close" at bounding box center [455, 380] width 61 height 19
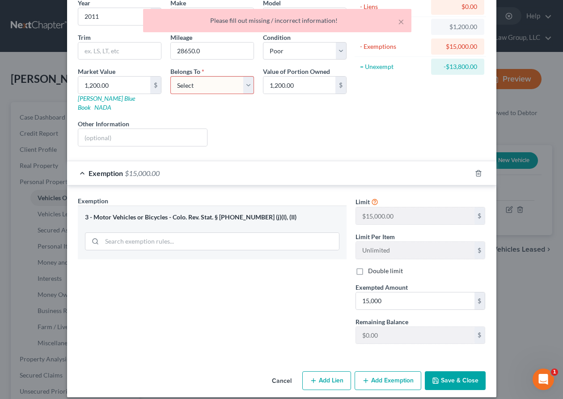
click at [213, 89] on select "Select Debtor 1 Only Debtor 2 Only Debtor 1 And Debtor 2 Only At Least One Of T…" at bounding box center [212, 85] width 84 height 18
select select "0"
click at [170, 76] on select "Select Debtor 1 Only Debtor 2 Only Debtor 1 And Debtor 2 Only At Least One Of T…" at bounding box center [212, 85] width 84 height 18
click at [467, 372] on button "Save & Close" at bounding box center [455, 380] width 61 height 19
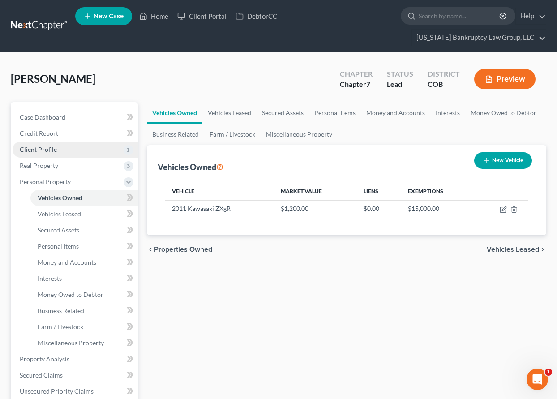
click at [47, 143] on span "Client Profile" at bounding box center [75, 149] width 125 height 16
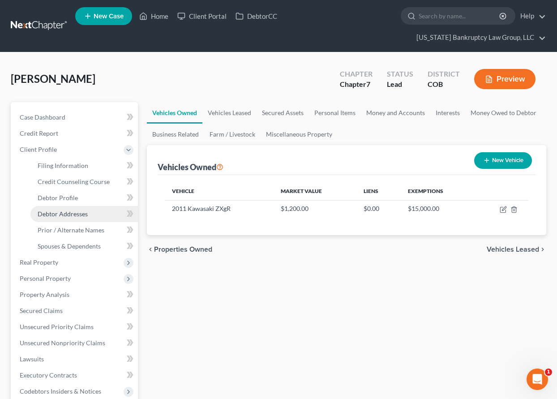
click at [68, 215] on span "Debtor Addresses" at bounding box center [63, 214] width 50 height 8
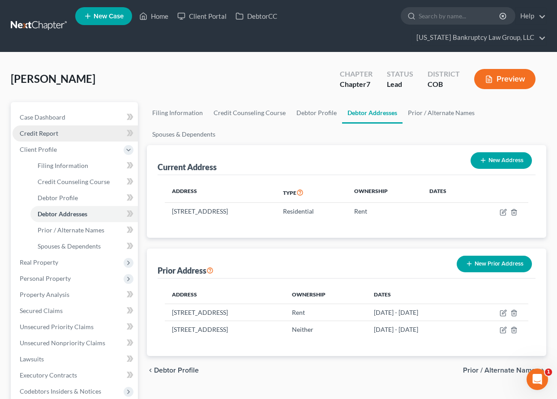
click at [42, 132] on span "Credit Report" at bounding box center [39, 133] width 38 height 8
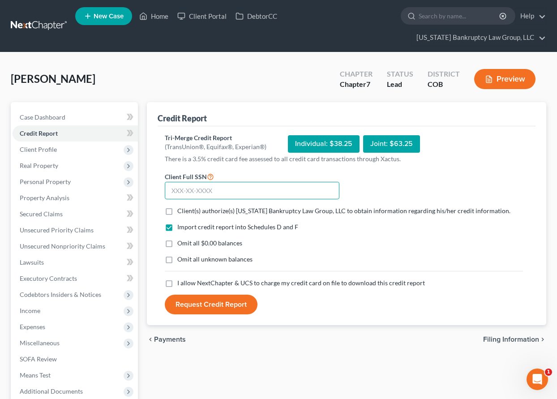
click at [238, 187] on input "text" at bounding box center [252, 191] width 175 height 18
type input "659-03-6282"
click at [177, 211] on label "Client(s) authorize(s) [US_STATE] Bankruptcy Law Group, LLC to obtain informati…" at bounding box center [343, 210] width 333 height 9
click at [181, 211] on input "Client(s) authorize(s) [US_STATE] Bankruptcy Law Group, LLC to obtain informati…" at bounding box center [184, 209] width 6 height 6
checkbox input "true"
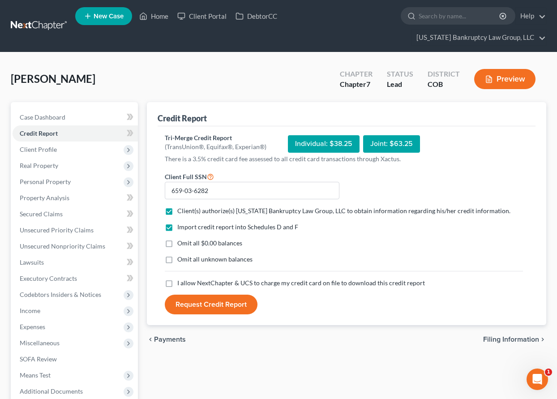
click at [177, 244] on label "Omit all $0.00 balances" at bounding box center [209, 242] width 65 height 9
click at [181, 244] on input "Omit all $0.00 balances" at bounding box center [184, 241] width 6 height 6
checkbox input "true"
click at [177, 259] on label "Omit all unknown balances" at bounding box center [214, 259] width 75 height 9
click at [181, 259] on input "Omit all unknown balances" at bounding box center [184, 258] width 6 height 6
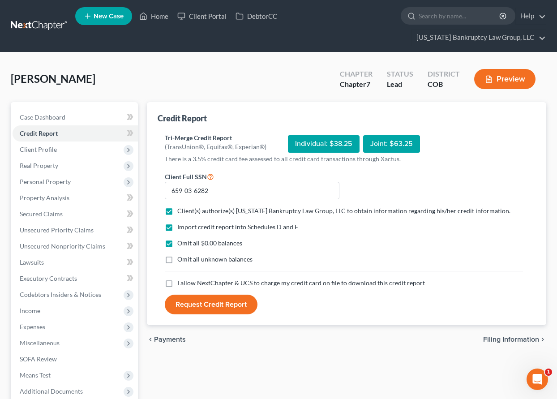
checkbox input "true"
click at [177, 283] on label "I allow NextChapter & UCS to charge my credit card on file to download this cre…" at bounding box center [300, 282] width 247 height 9
click at [181, 283] on input "I allow NextChapter & UCS to charge my credit card on file to download this cre…" at bounding box center [184, 281] width 6 height 6
checkbox input "true"
click at [195, 311] on button "Request Credit Report" at bounding box center [211, 304] width 93 height 20
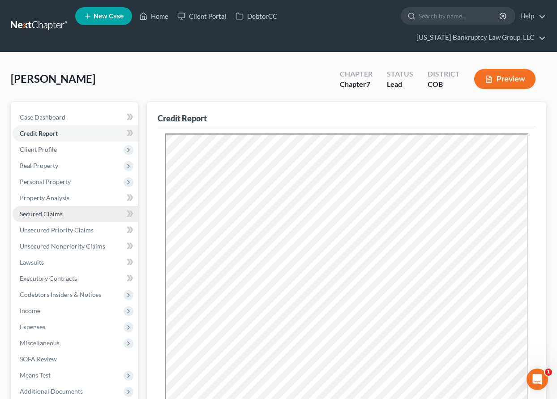
click at [41, 212] on span "Secured Claims" at bounding box center [41, 214] width 43 height 8
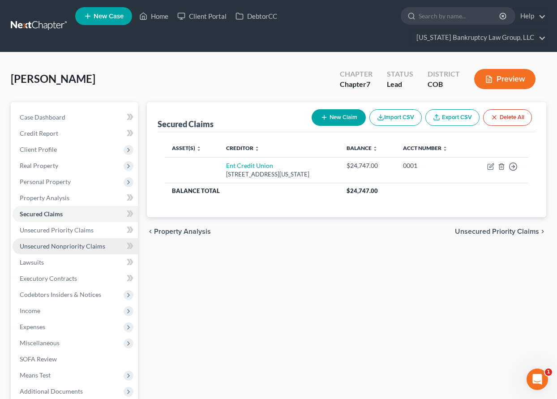
click at [63, 247] on span "Unsecured Nonpriority Claims" at bounding box center [62, 246] width 85 height 8
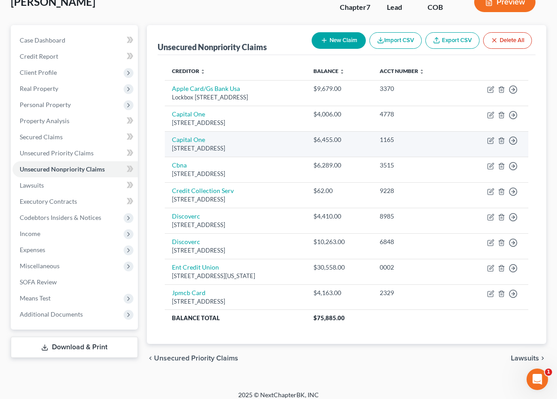
scroll to position [85, 0]
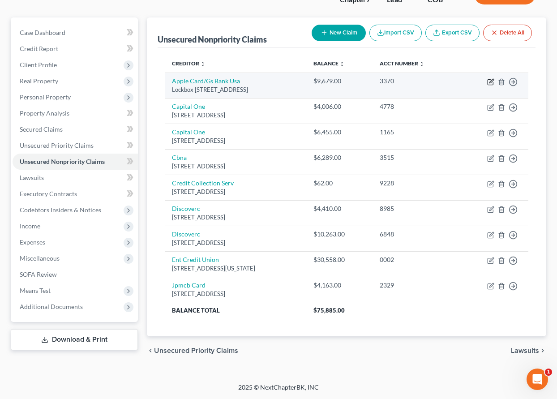
click at [489, 82] on icon "button" at bounding box center [491, 81] width 4 height 4
select select "39"
select select "2"
select select "0"
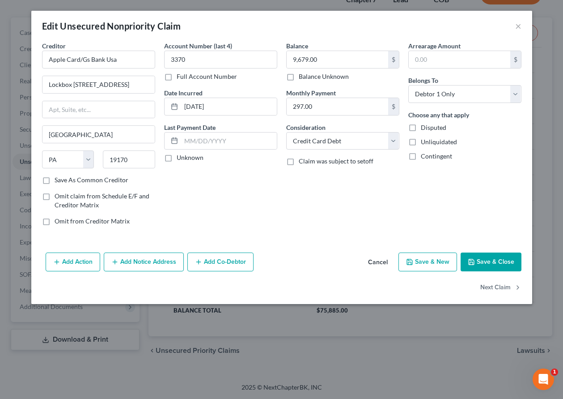
click at [497, 261] on button "Save & Close" at bounding box center [491, 261] width 61 height 19
type input "0"
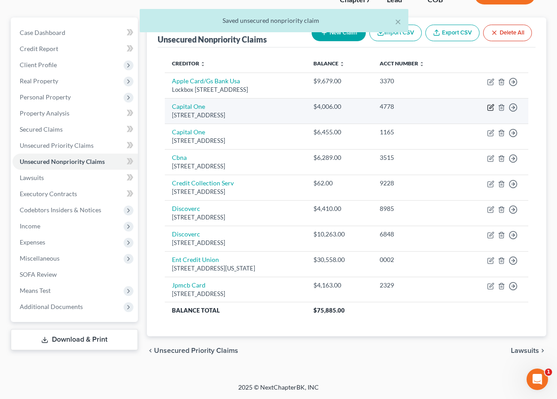
click at [492, 106] on icon "button" at bounding box center [491, 106] width 4 height 4
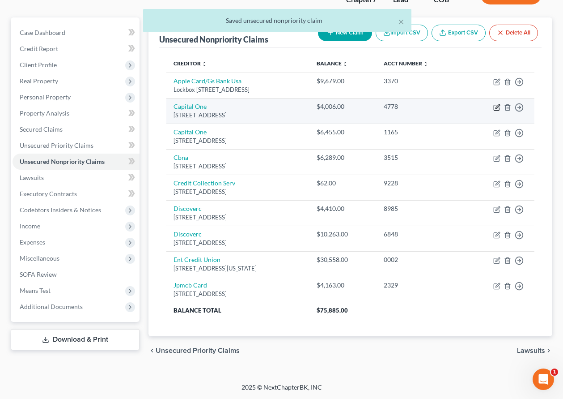
select select "46"
select select "2"
select select "0"
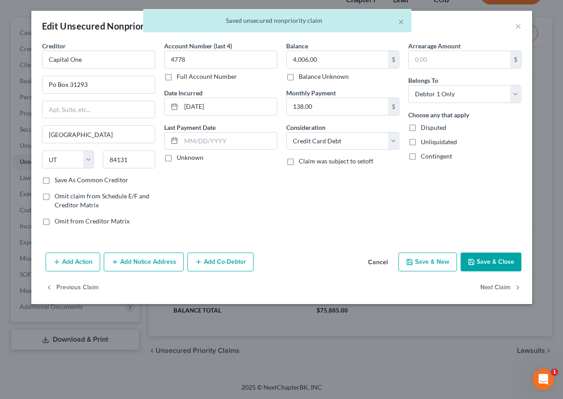
click at [500, 256] on button "Save & Close" at bounding box center [491, 261] width 61 height 19
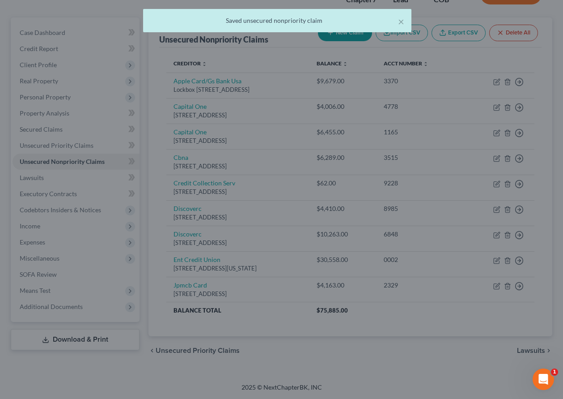
type input "0"
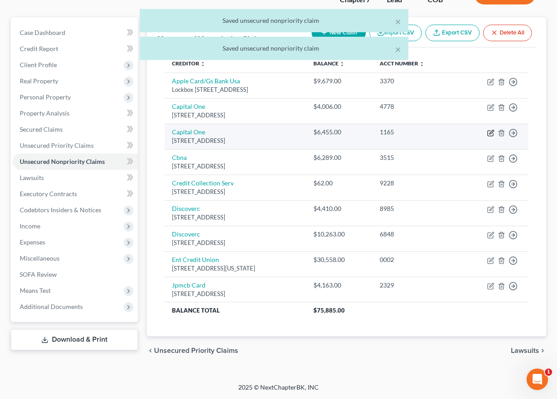
click at [488, 133] on icon "button" at bounding box center [490, 132] width 7 height 7
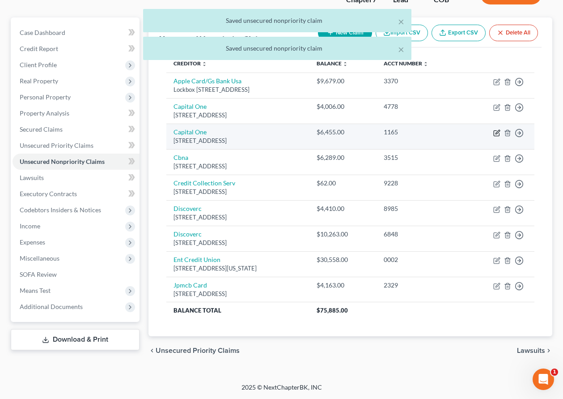
select select "46"
select select "0"
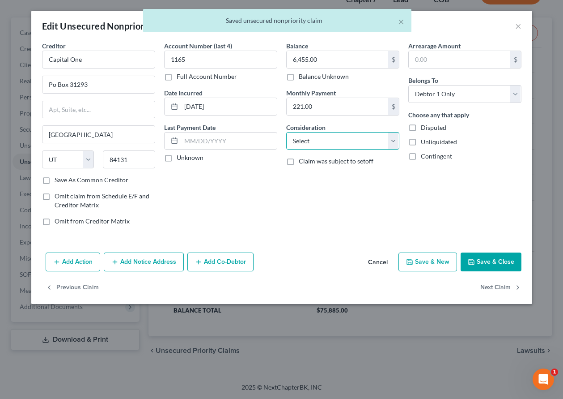
click at [366, 145] on select "Select Cable / Satellite Services Collection Agency Credit Card Debt Debt Couns…" at bounding box center [342, 141] width 113 height 18
select select "2"
click at [286, 132] on select "Select Cable / Satellite Services Collection Agency Credit Card Debt Debt Couns…" at bounding box center [342, 141] width 113 height 18
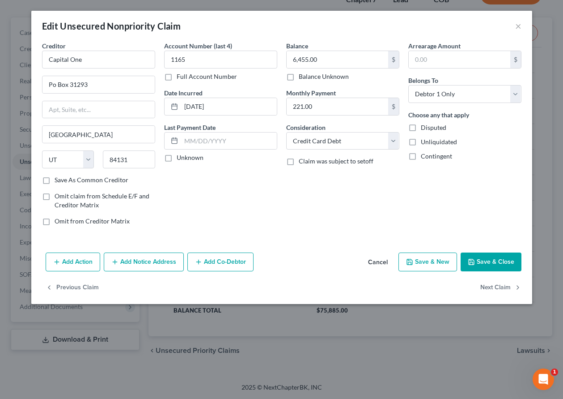
click at [484, 264] on button "Save & Close" at bounding box center [491, 261] width 61 height 19
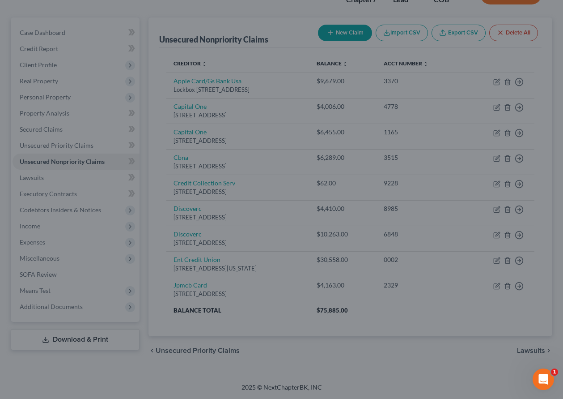
type input "0"
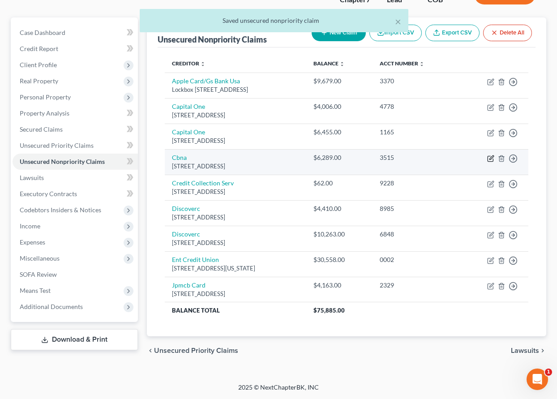
click at [490, 159] on icon "button" at bounding box center [491, 157] width 4 height 4
select select "14"
select select "2"
select select "0"
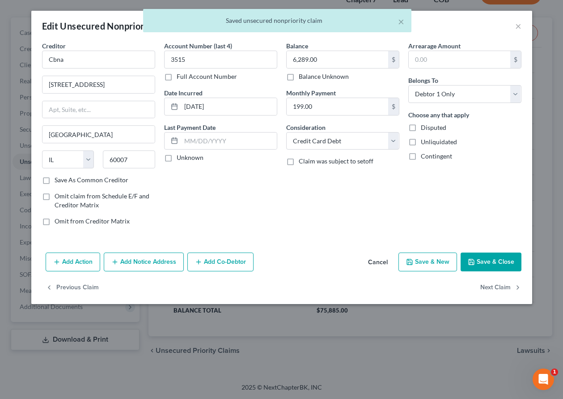
click at [482, 266] on button "Save & Close" at bounding box center [491, 261] width 61 height 19
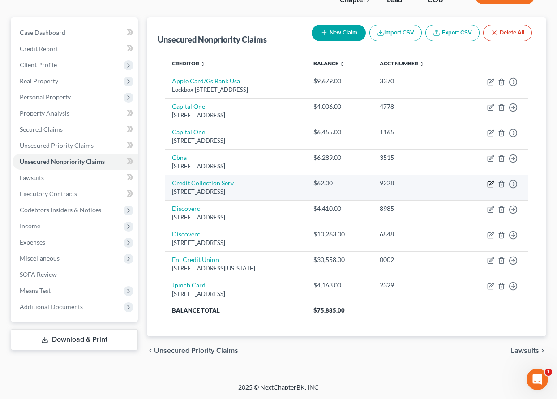
click at [491, 186] on icon "button" at bounding box center [490, 183] width 7 height 7
select select "22"
select select "1"
select select "0"
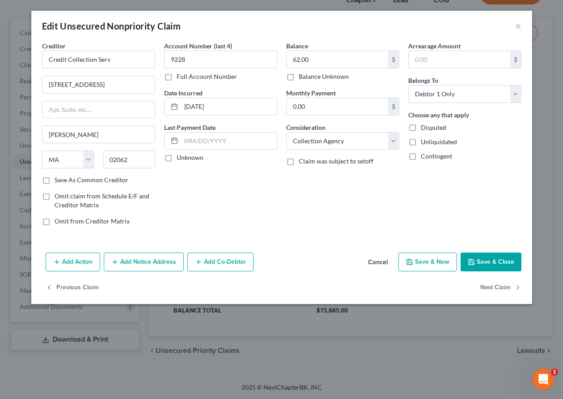
click at [493, 267] on button "Save & Close" at bounding box center [491, 261] width 61 height 19
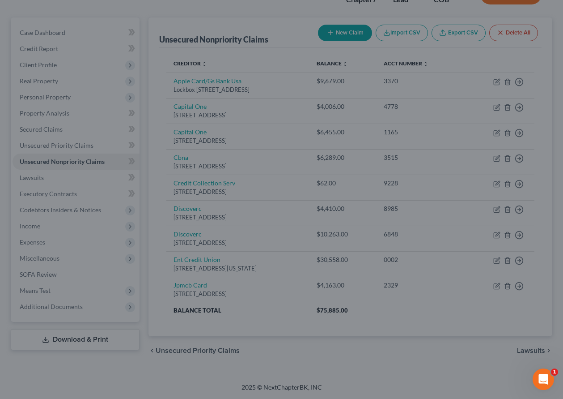
type input "0"
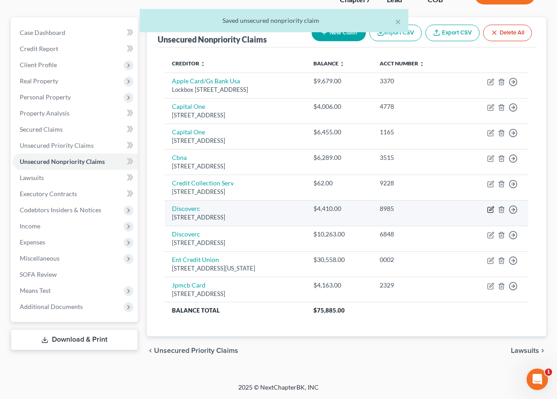
click at [491, 209] on icon "button" at bounding box center [490, 209] width 7 height 7
select select "46"
select select "2"
select select "0"
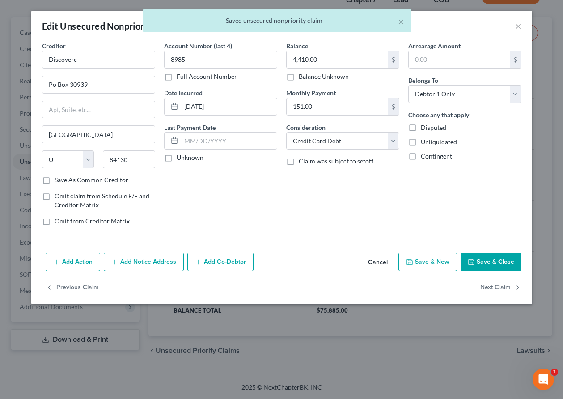
click at [494, 264] on button "Save & Close" at bounding box center [491, 261] width 61 height 19
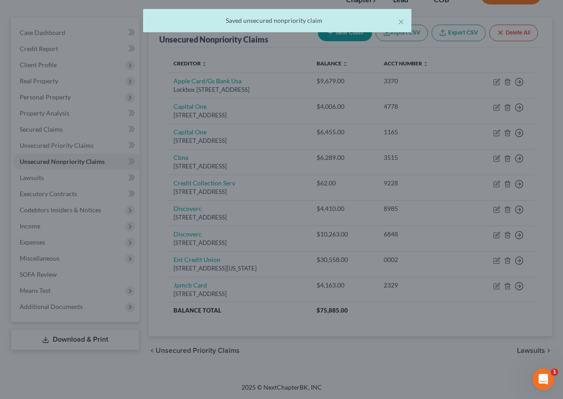
type input "0"
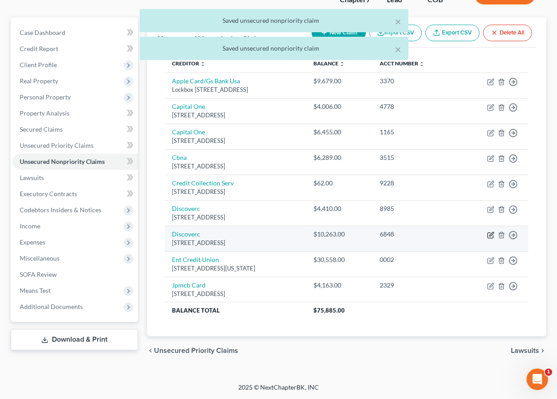
click at [491, 237] on icon "button" at bounding box center [490, 234] width 7 height 7
select select "46"
select select "2"
select select "0"
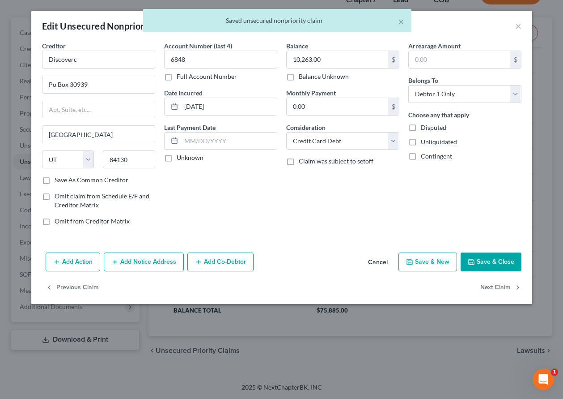
click at [494, 260] on button "Save & Close" at bounding box center [491, 261] width 61 height 19
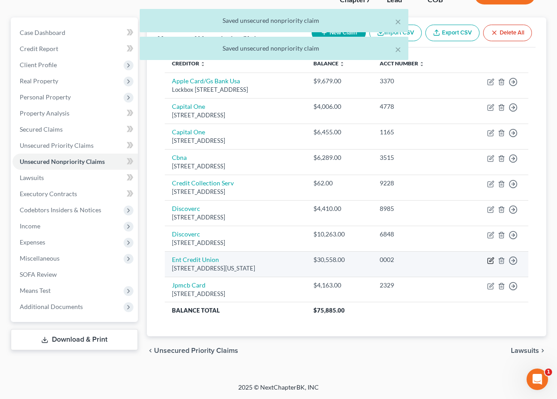
click at [492, 262] on icon "button" at bounding box center [490, 260] width 7 height 7
select select "5"
select select "0"
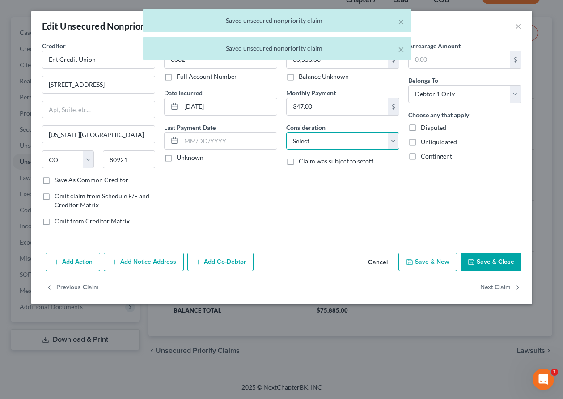
click at [317, 144] on select "Select Cable / Satellite Services Collection Agency Credit Card Debt Debt Couns…" at bounding box center [342, 141] width 113 height 18
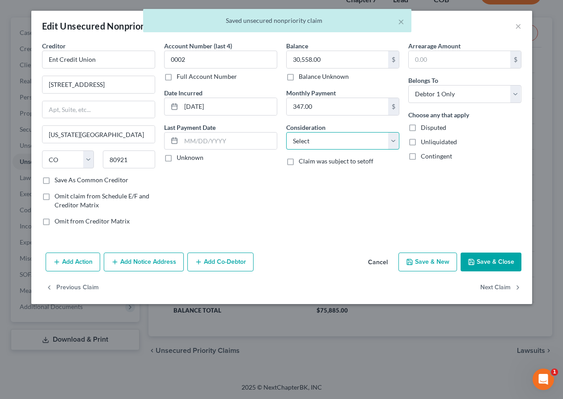
select select "10"
click at [286, 132] on select "Select Cable / Satellite Services Collection Agency Credit Card Debt Debt Couns…" at bounding box center [342, 141] width 113 height 18
click at [488, 258] on button "Save & Close" at bounding box center [491, 261] width 61 height 19
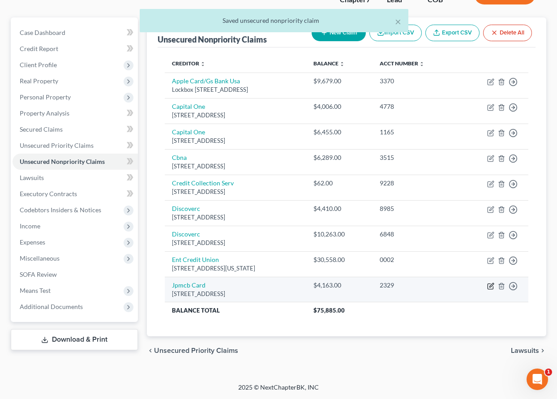
click at [490, 286] on icon "button" at bounding box center [491, 285] width 4 height 4
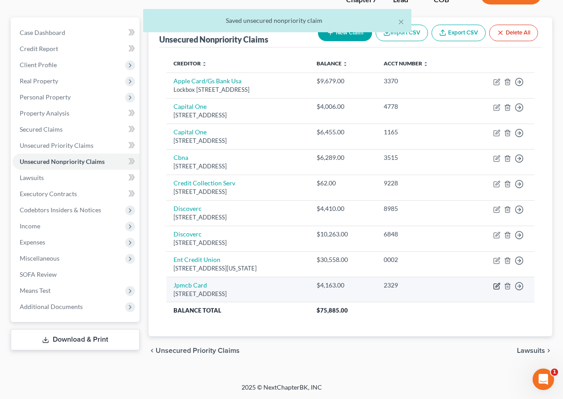
select select "7"
select select "0"
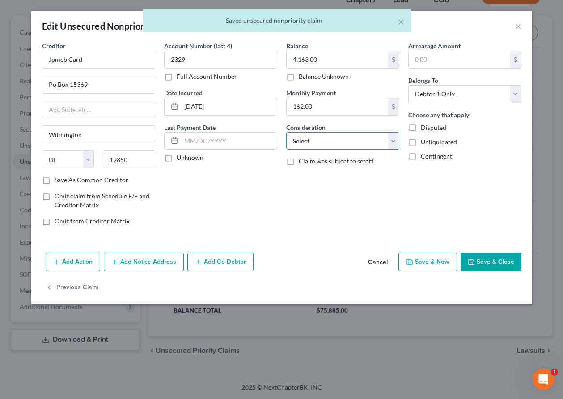
click at [335, 140] on select "Select Cable / Satellite Services Collection Agency Credit Card Debt Debt Couns…" at bounding box center [342, 141] width 113 height 18
select select "2"
click at [286, 132] on select "Select Cable / Satellite Services Collection Agency Credit Card Debt Debt Couns…" at bounding box center [342, 141] width 113 height 18
click at [495, 262] on button "Save & Close" at bounding box center [491, 261] width 61 height 19
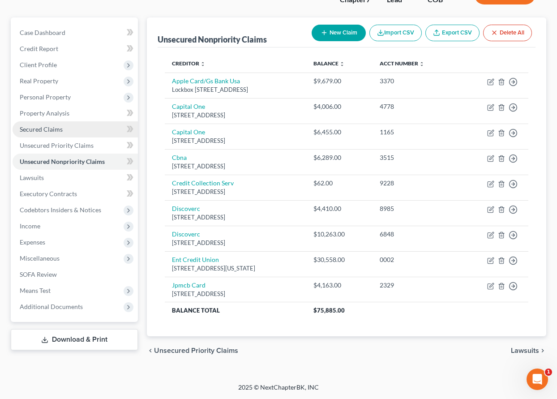
click at [38, 130] on span "Secured Claims" at bounding box center [41, 129] width 43 height 8
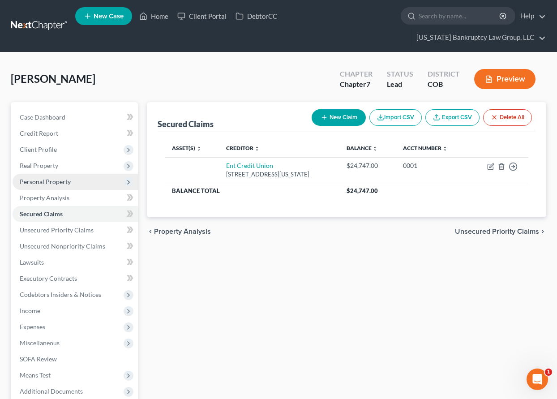
click at [54, 184] on span "Personal Property" at bounding box center [45, 182] width 51 height 8
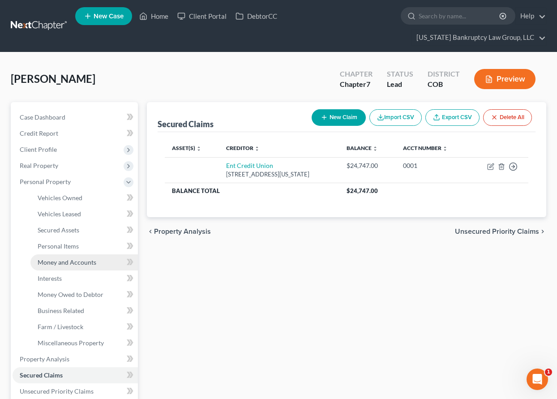
click at [74, 260] on span "Money and Accounts" at bounding box center [67, 262] width 59 height 8
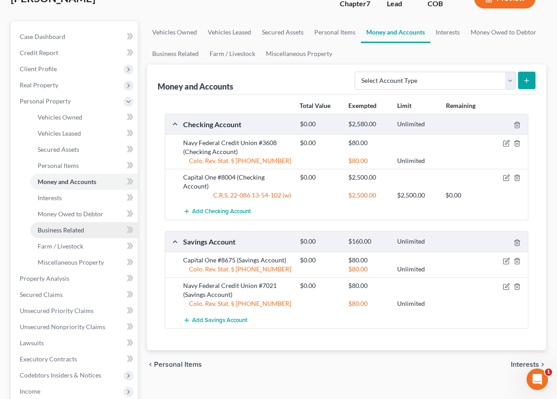
scroll to position [134, 0]
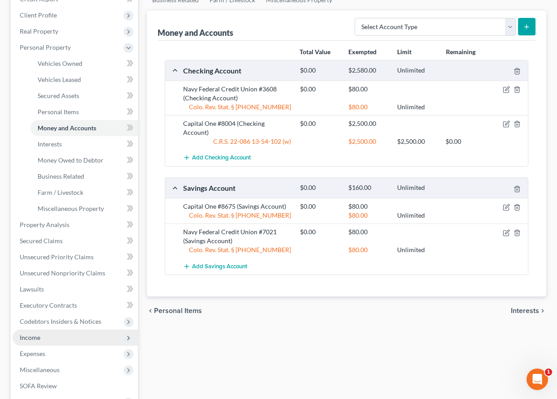
click at [33, 338] on span "Income" at bounding box center [30, 337] width 21 height 8
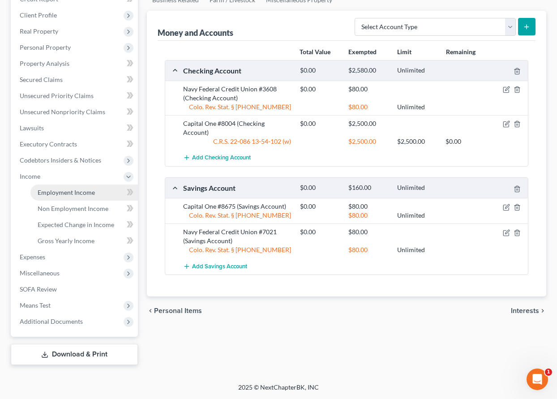
click at [69, 193] on span "Employment Income" at bounding box center [66, 192] width 57 height 8
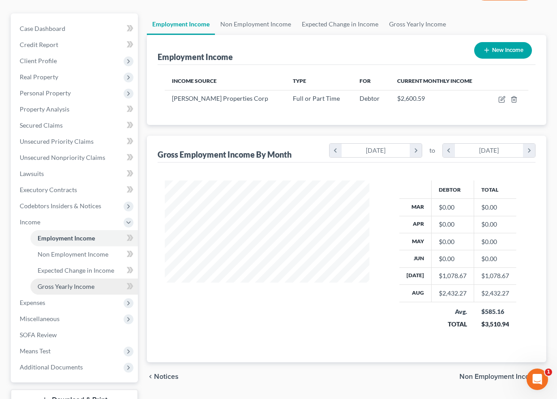
scroll to position [89, 0]
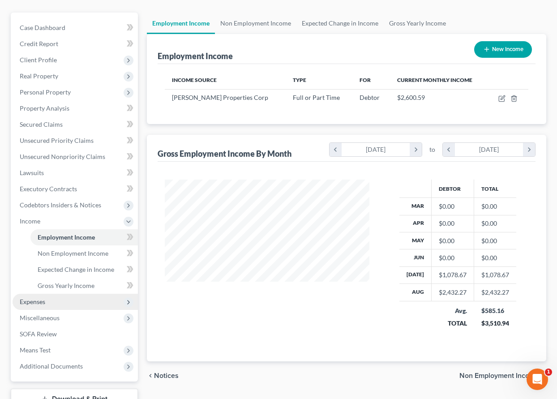
click at [35, 298] on span "Expenses" at bounding box center [33, 302] width 26 height 8
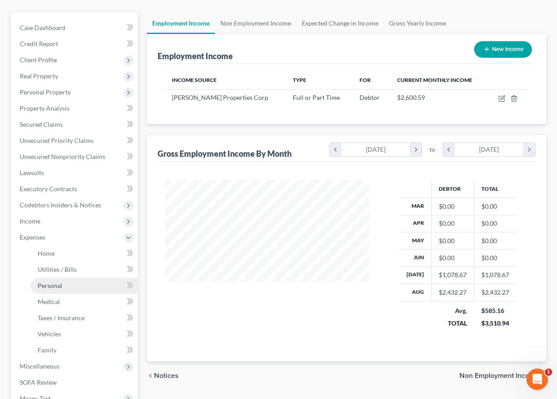
click at [50, 285] on span "Personal" at bounding box center [50, 285] width 25 height 8
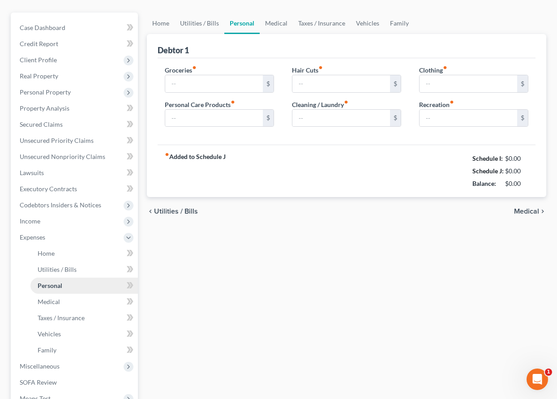
scroll to position [1, 0]
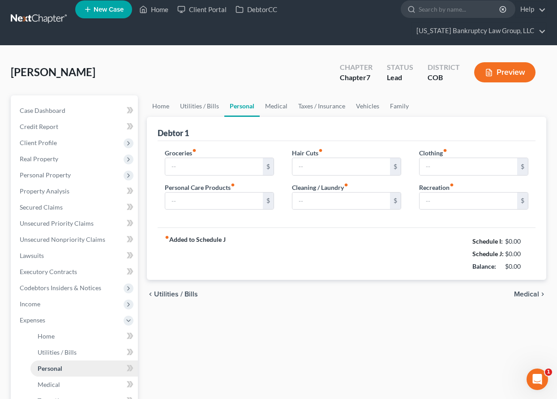
type input "0.00"
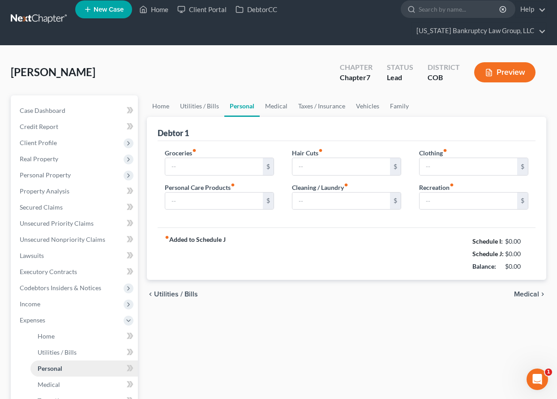
type input "0.00"
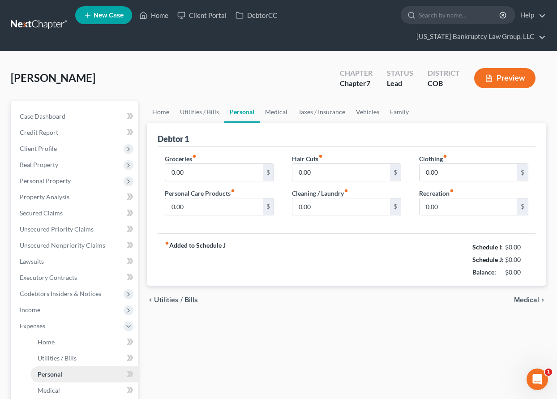
scroll to position [0, 0]
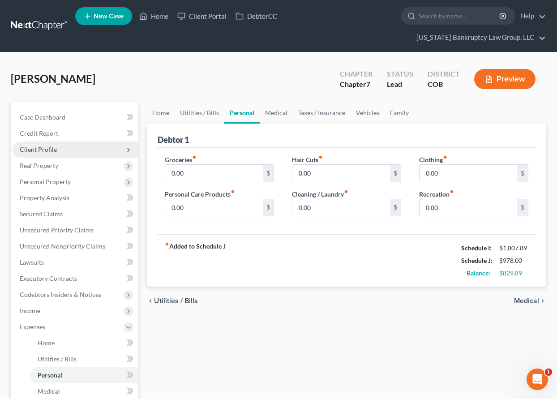
click at [55, 149] on span "Client Profile" at bounding box center [38, 149] width 37 height 8
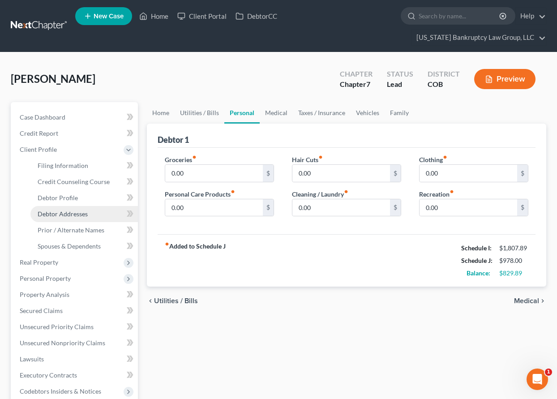
click at [74, 217] on span "Debtor Addresses" at bounding box center [63, 214] width 50 height 8
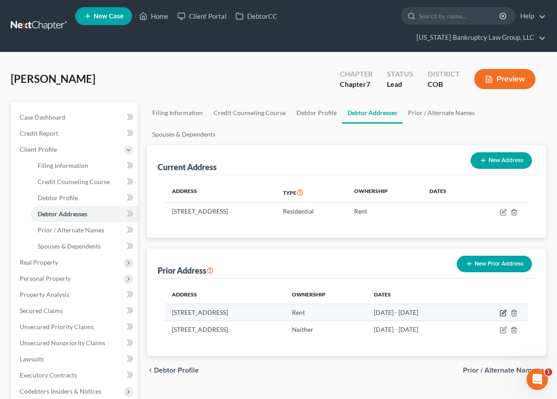
click at [502, 313] on icon "button" at bounding box center [502, 312] width 7 height 7
select select "5"
select select "0"
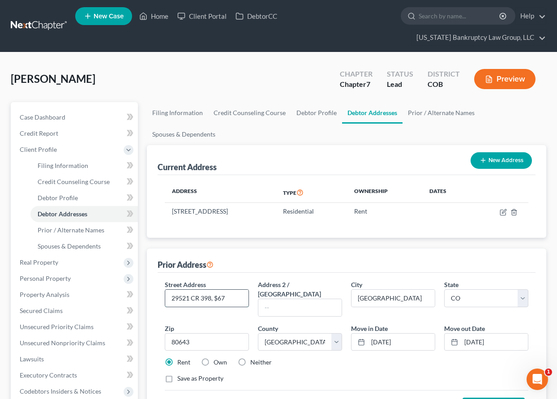
click at [213, 298] on input "29521 CR 398, $67" at bounding box center [206, 297] width 83 height 17
type input "29521 CR 398, #67"
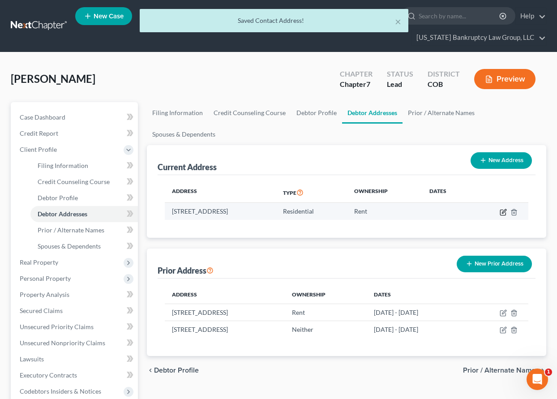
click at [503, 213] on icon "button" at bounding box center [504, 211] width 4 height 4
select select "5"
select select "35"
select select "0"
